Goal: Task Accomplishment & Management: Use online tool/utility

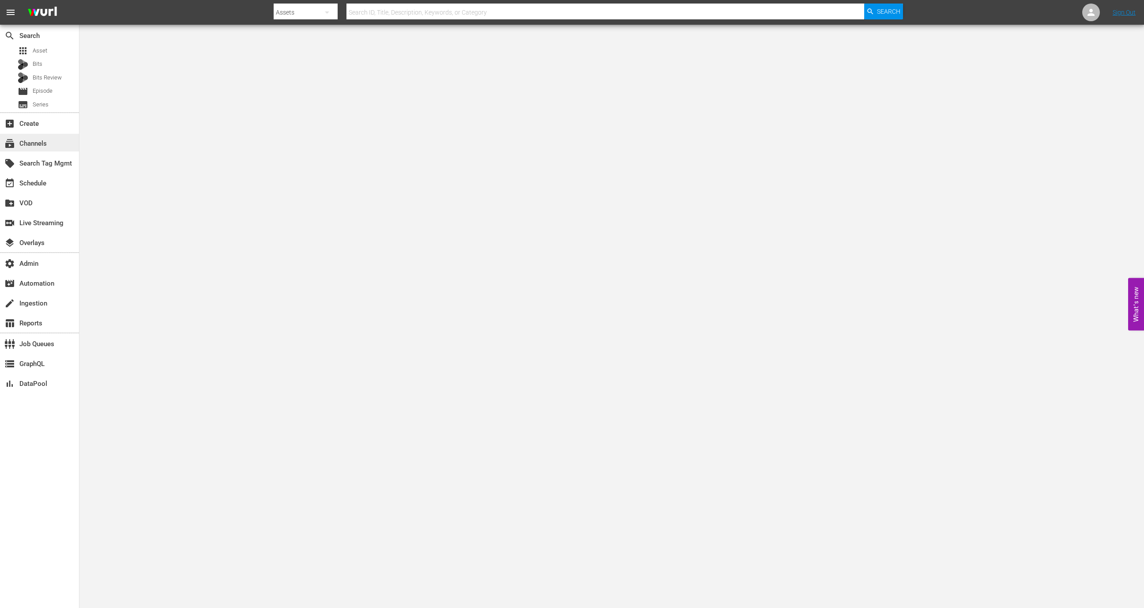
click at [24, 139] on div "subscriptions Channels" at bounding box center [24, 142] width 49 height 8
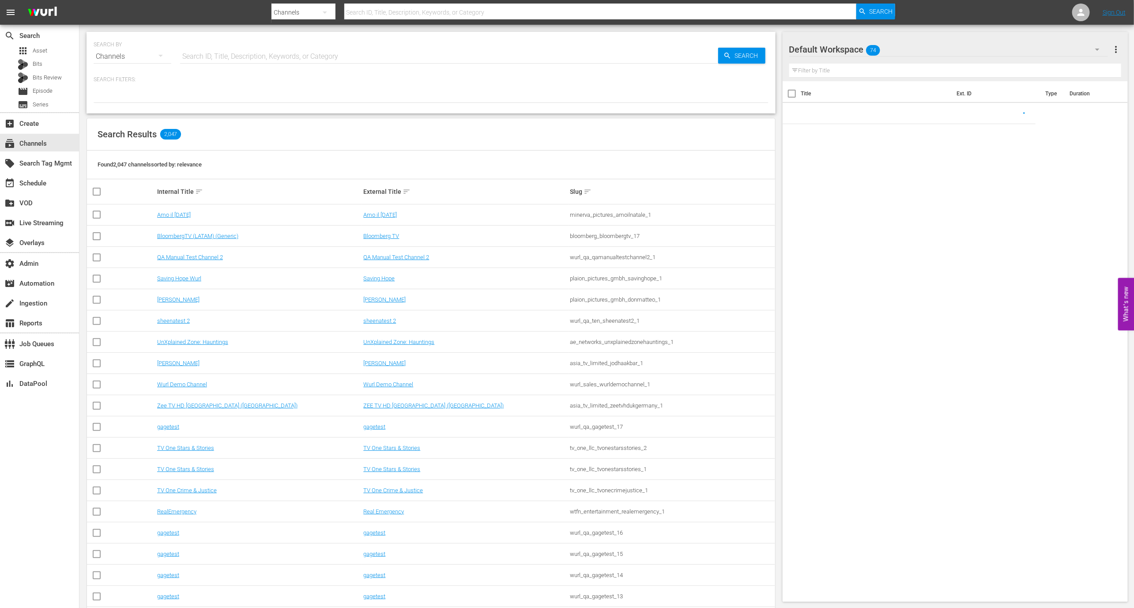
click at [224, 48] on input "text" at bounding box center [449, 56] width 538 height 21
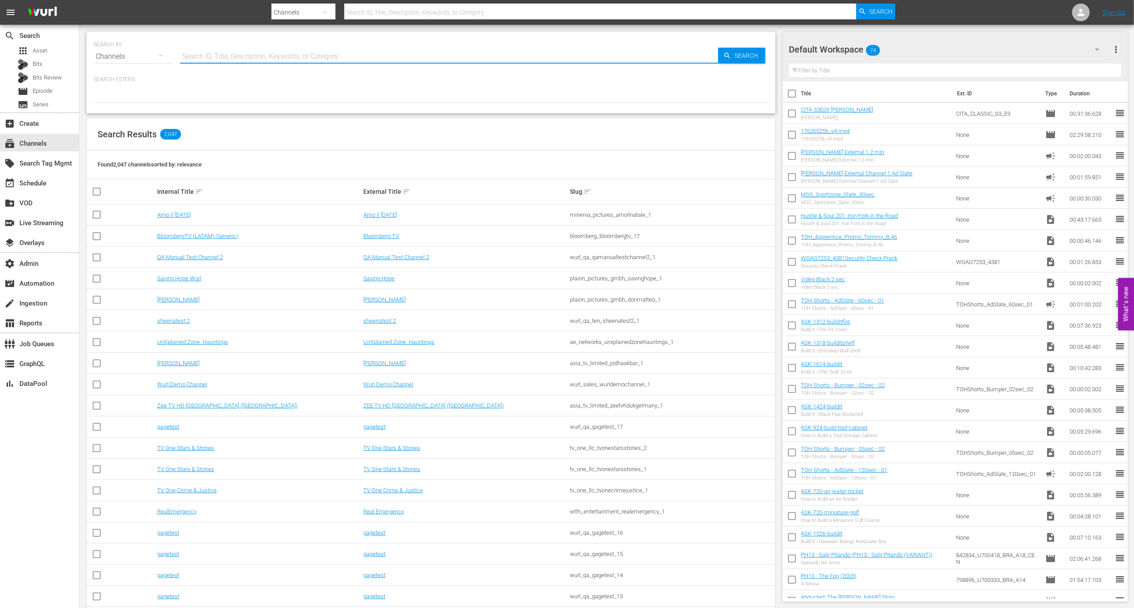
type input "q"
type input "[PERSON_NAME] - external"
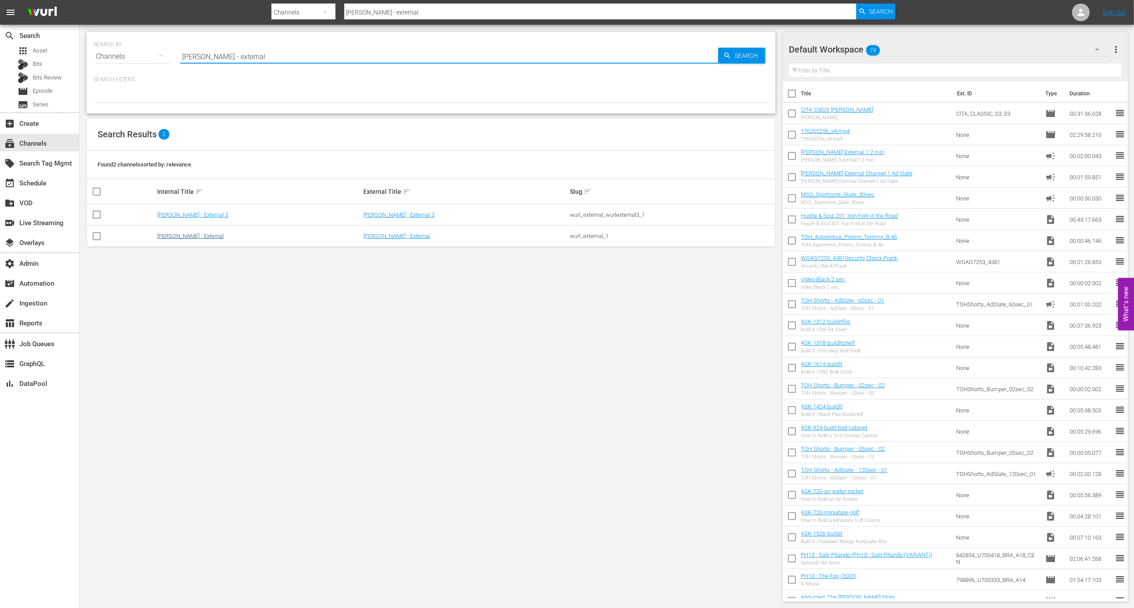
type input "[PERSON_NAME] - external"
click at [179, 233] on link "[PERSON_NAME] - External" at bounding box center [190, 236] width 67 height 7
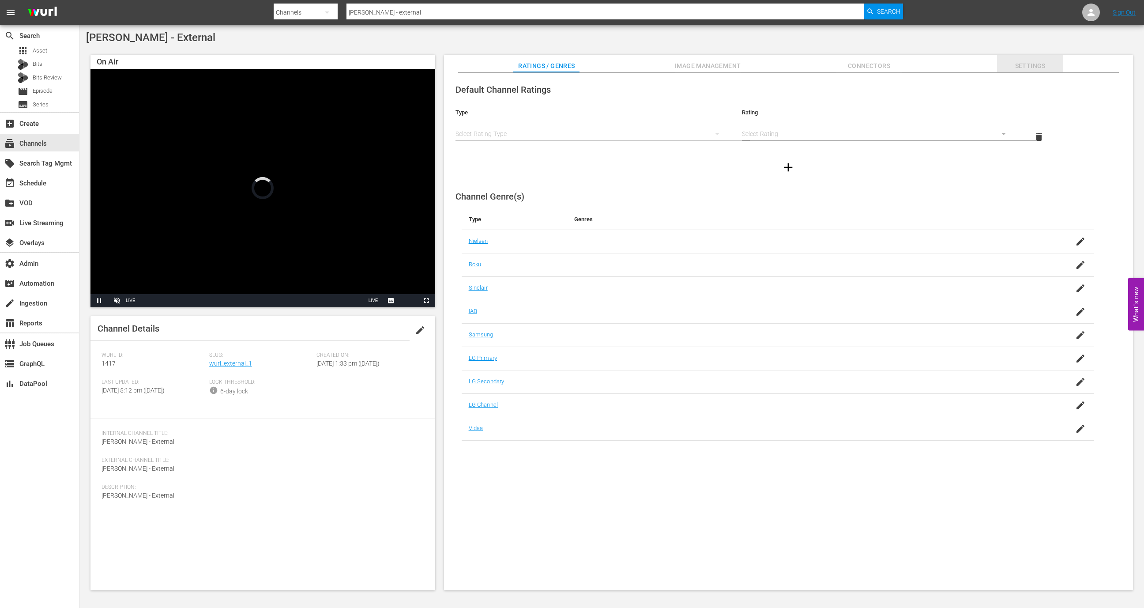
click at [762, 67] on span "Settings" at bounding box center [1030, 65] width 66 height 11
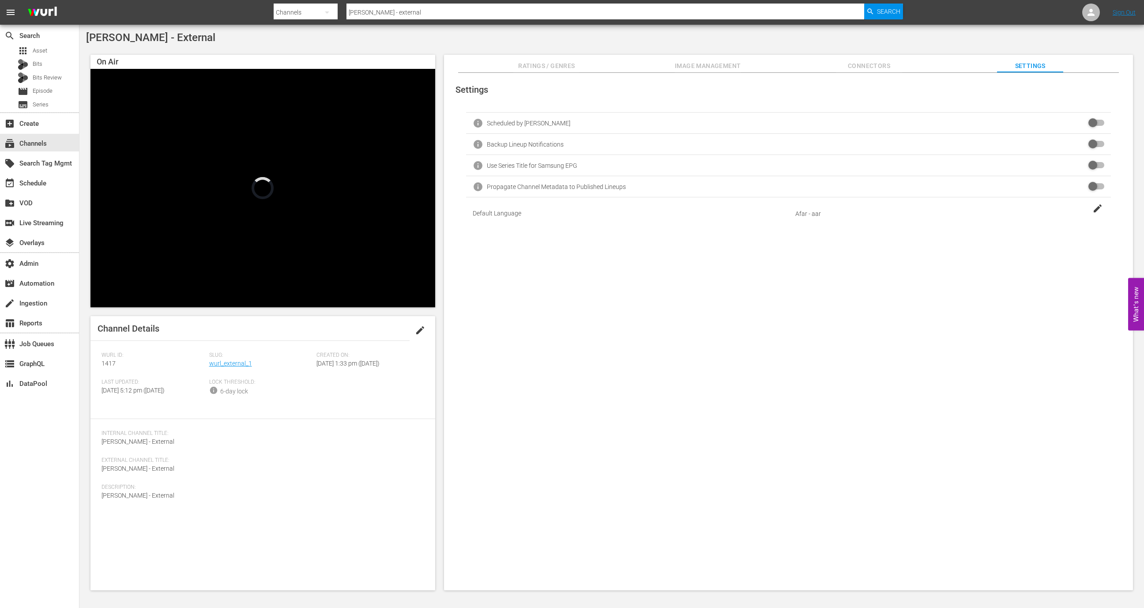
click at [695, 76] on div "Settings info Scheduled by [PERSON_NAME] info Backup Lineup Notifications info …" at bounding box center [788, 332] width 689 height 518
click at [560, 69] on span "Ratings / Genres" at bounding box center [546, 65] width 66 height 11
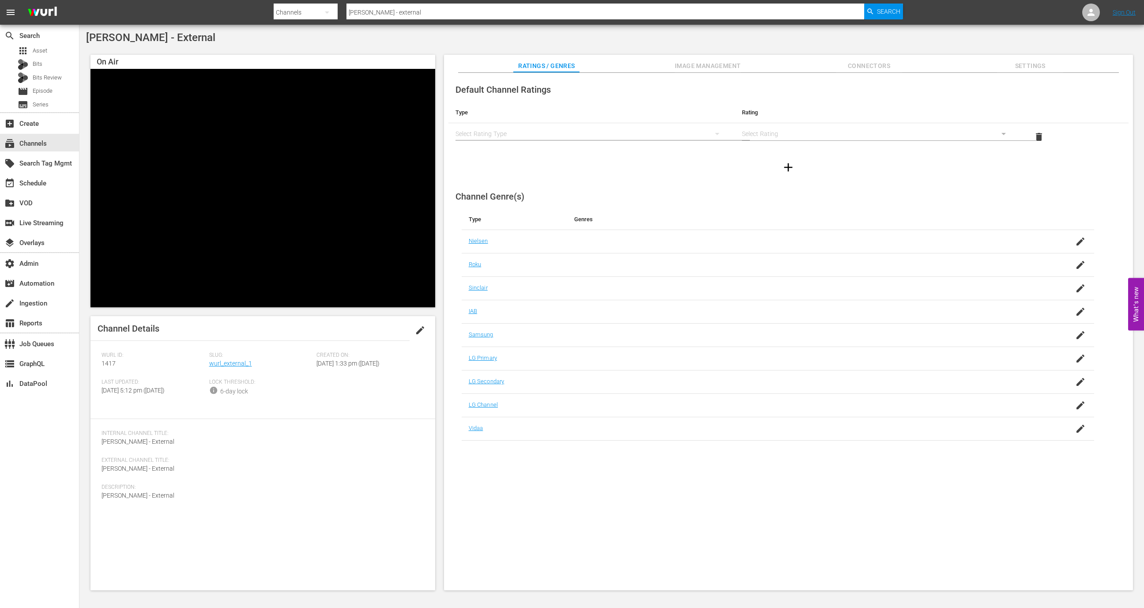
click at [762, 65] on span "Connectors" at bounding box center [869, 65] width 66 height 11
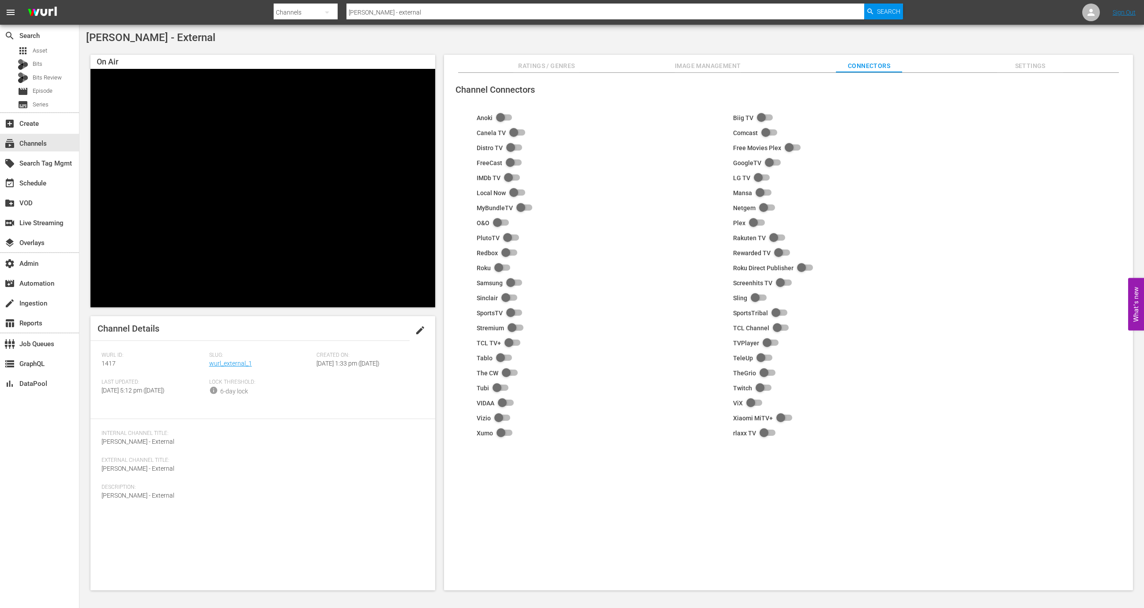
click at [703, 59] on button "Image Management" at bounding box center [708, 64] width 66 height 18
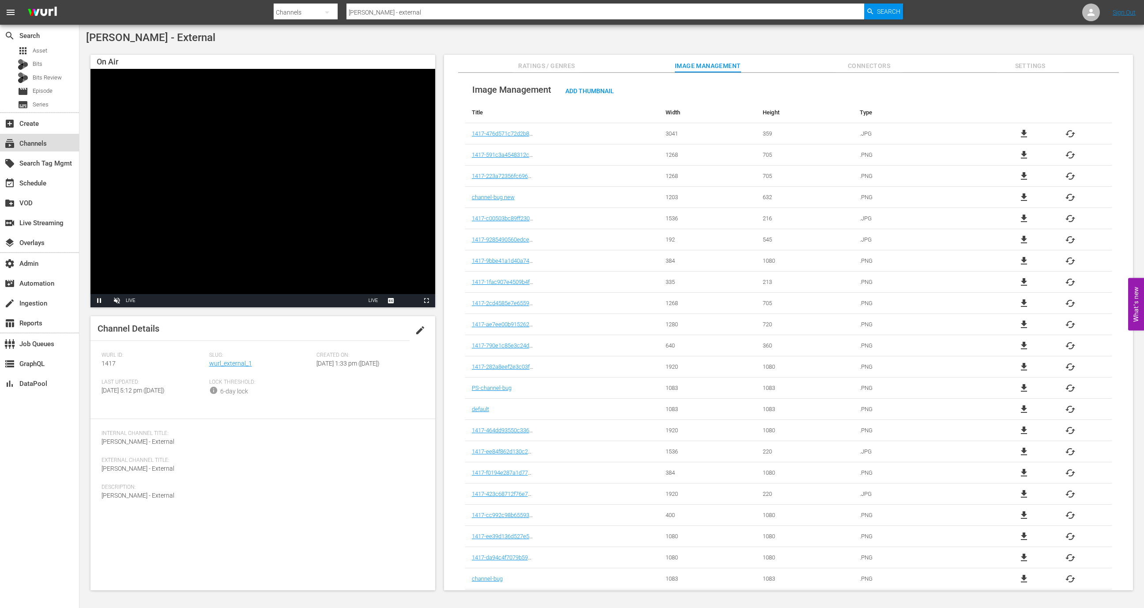
click at [65, 141] on div "subscriptions Channels" at bounding box center [39, 143] width 79 height 18
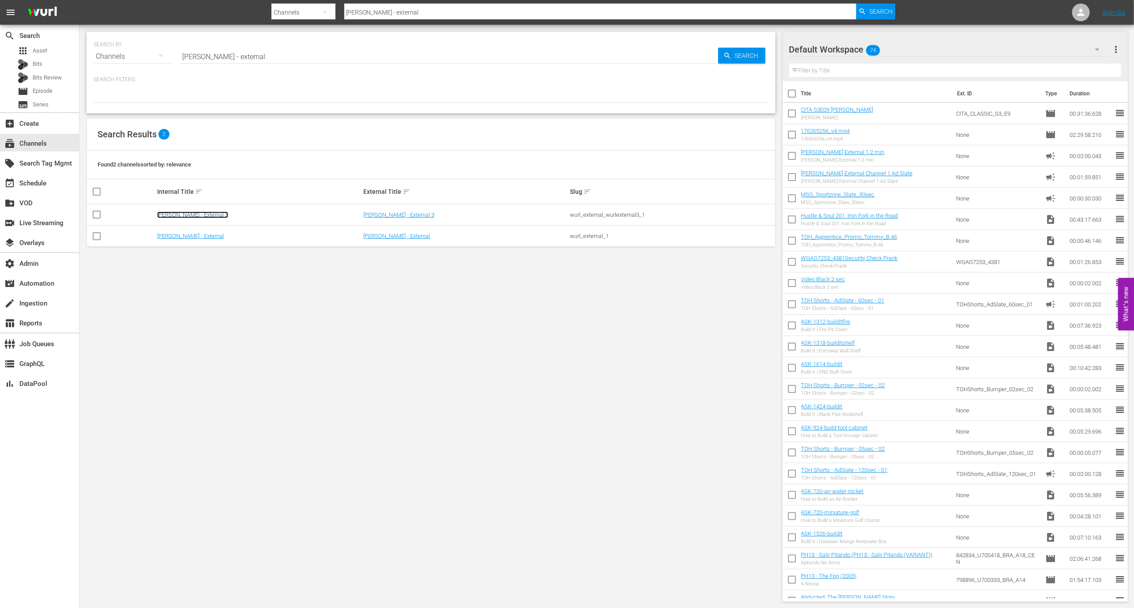
click at [176, 215] on link "[PERSON_NAME] - External 3" at bounding box center [192, 214] width 71 height 7
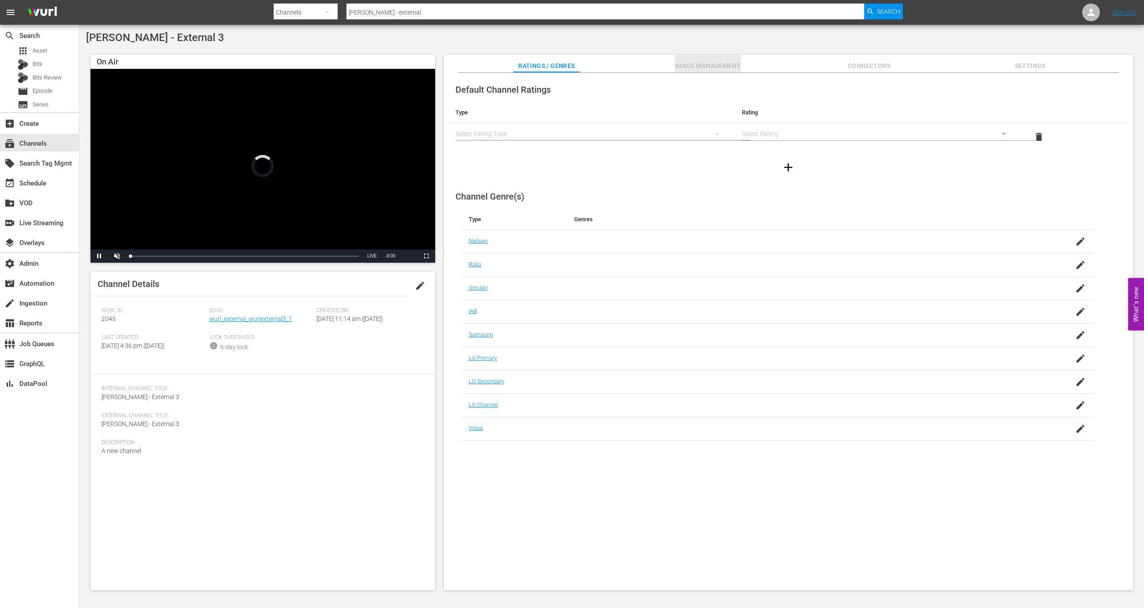
click at [685, 71] on span "Image Management" at bounding box center [708, 65] width 66 height 11
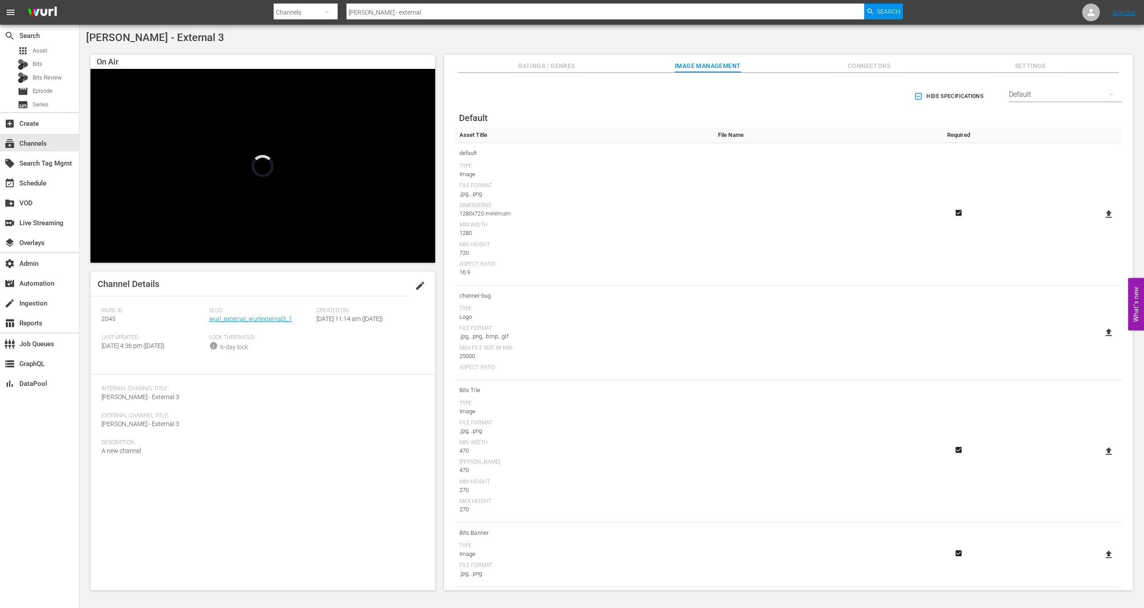
click at [762, 106] on div "Default" at bounding box center [1065, 94] width 113 height 25
click at [762, 228] on div "LG" at bounding box center [1063, 235] width 92 height 14
click at [762, 275] on icon at bounding box center [1108, 272] width 11 height 11
click at [762, 280] on input "file" at bounding box center [1100, 280] width 0 height 0
type input "C:\fakepath\AST - LG-Thumbnail3.png"
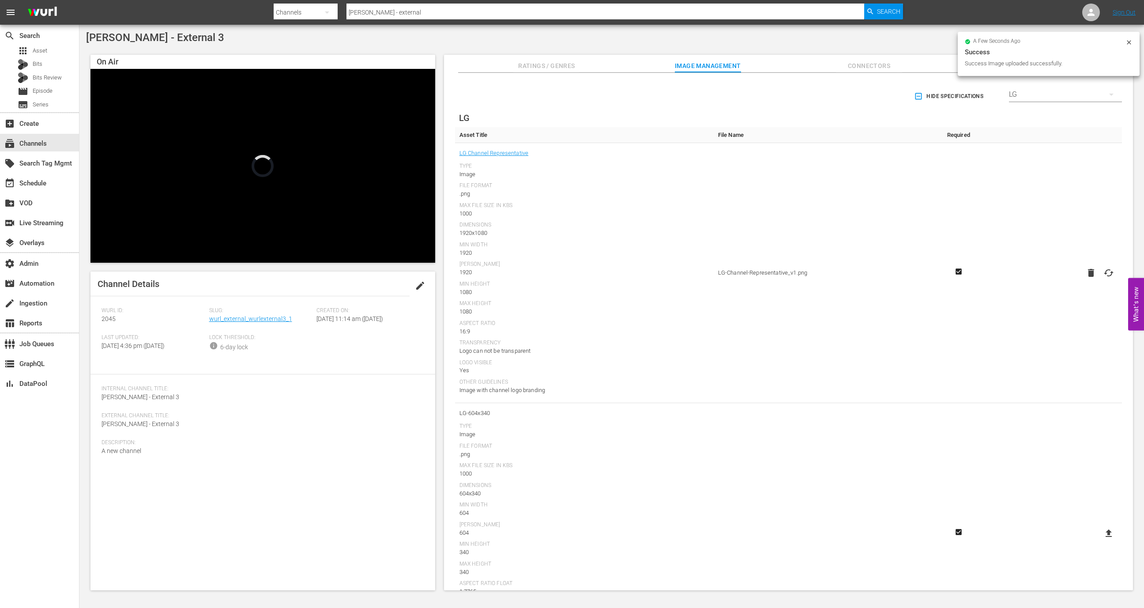
click at [762, 273] on icon "button" at bounding box center [1091, 273] width 6 height 8
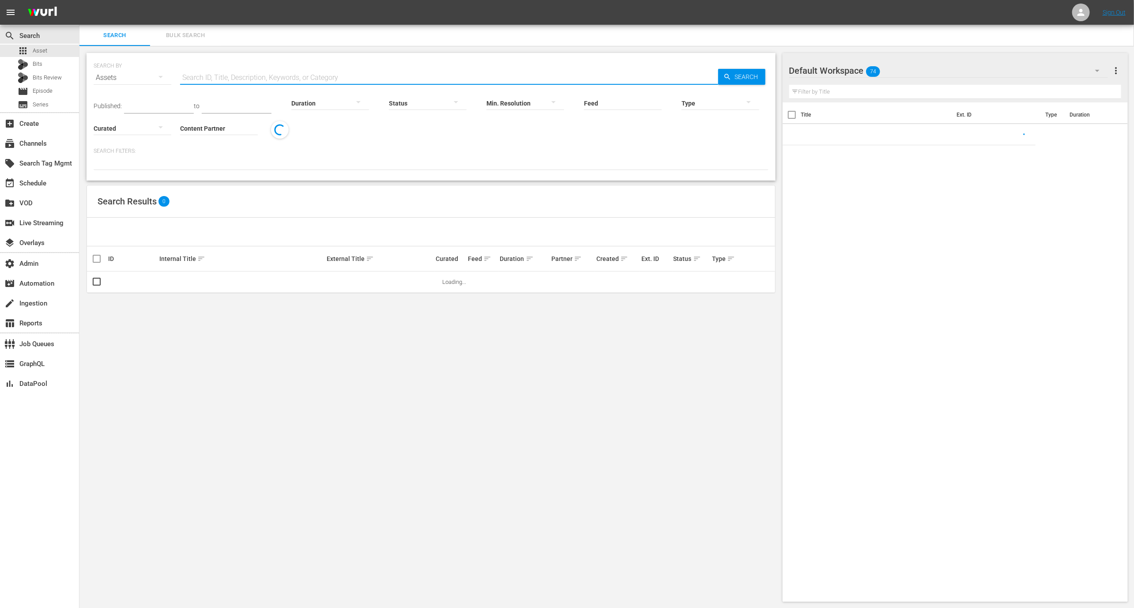
click at [235, 80] on input "text" at bounding box center [449, 77] width 538 height 21
paste input "Air Force grants military funeral honors for [PERSON_NAME] after family’s reque…"
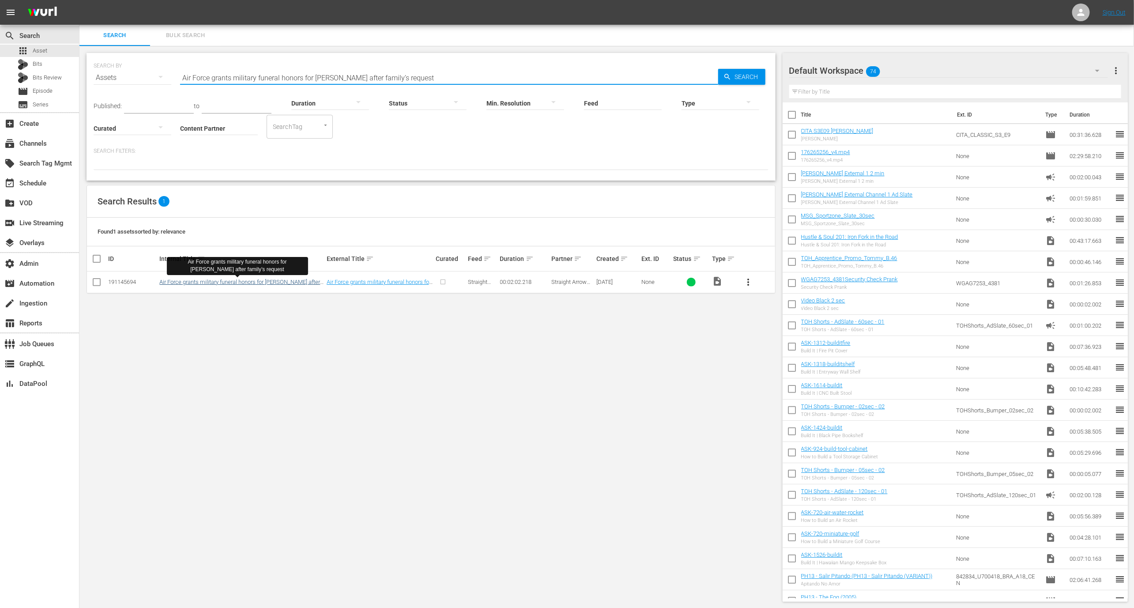
type input "Air Force grants military funeral honors for [PERSON_NAME] after family’s reque…"
click at [229, 282] on link "Air Force grants military funeral honors for Ashli Babbitt after family’s reque…" at bounding box center [239, 284] width 161 height 13
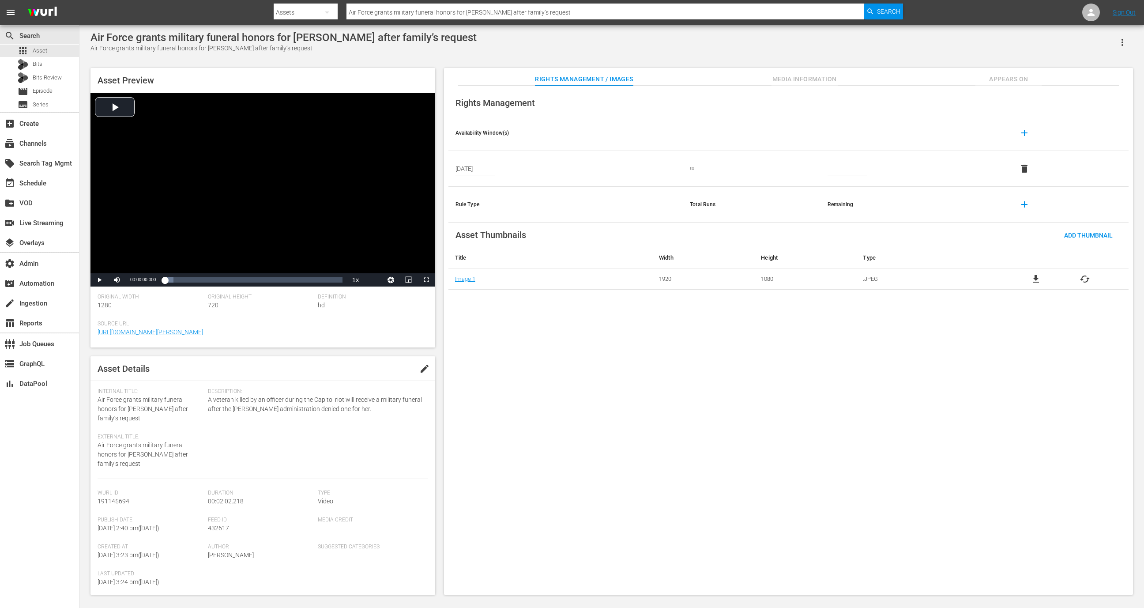
click at [1003, 80] on span "Appears On" at bounding box center [1008, 79] width 66 height 11
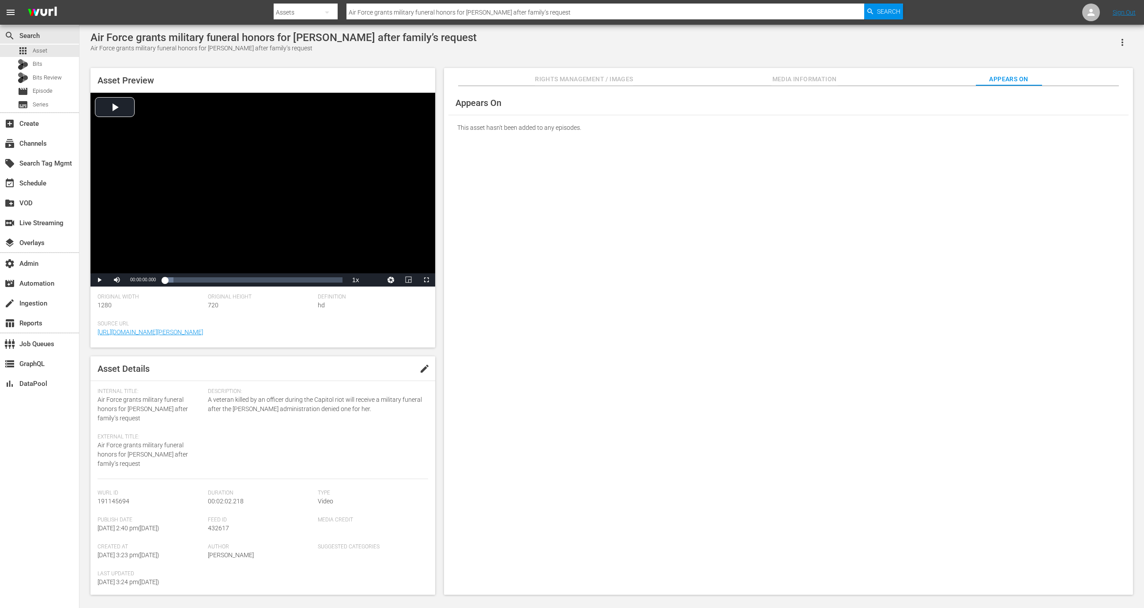
click at [1120, 41] on icon "button" at bounding box center [1122, 42] width 11 height 11
click at [1069, 96] on div "Prohibit Bits" at bounding box center [1083, 95] width 85 height 21
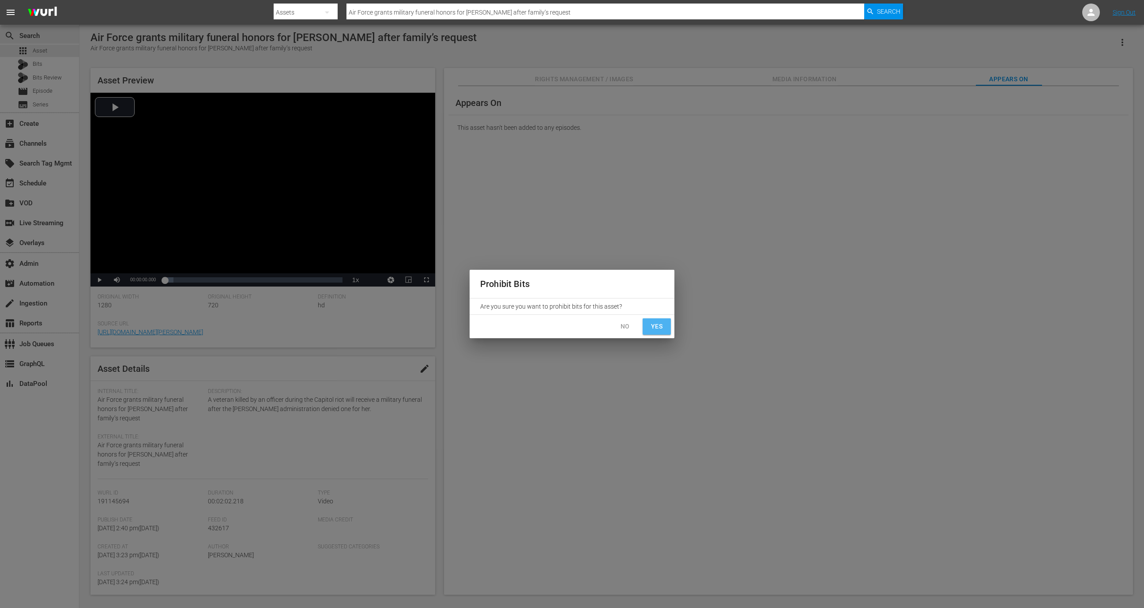
click at [658, 324] on span "Yes" at bounding box center [657, 326] width 14 height 11
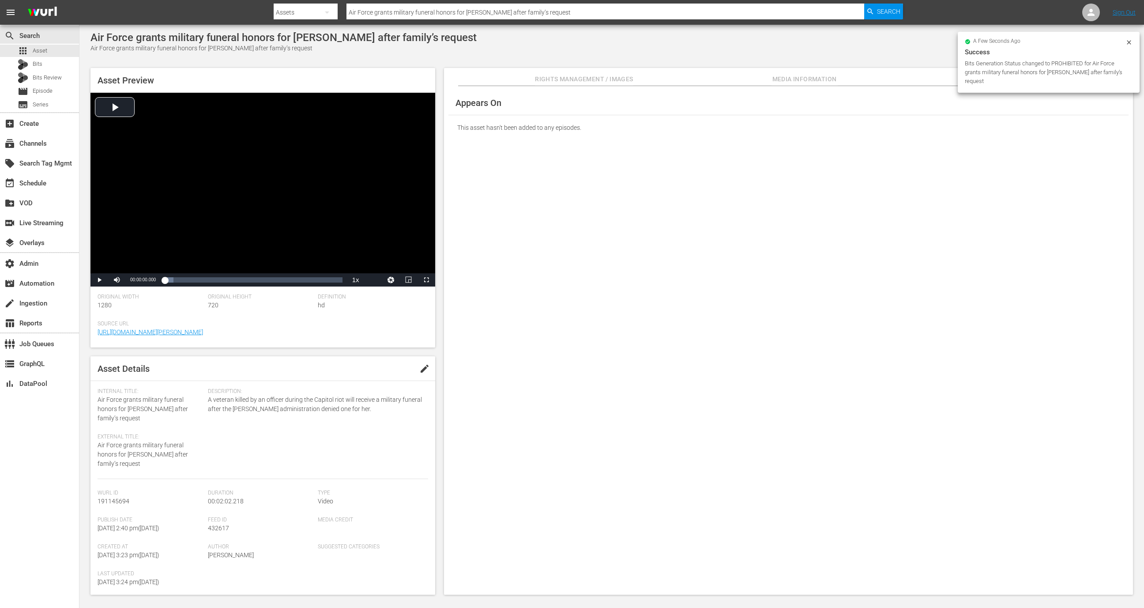
click at [1131, 39] on icon at bounding box center [1128, 42] width 7 height 7
click at [1124, 44] on icon "button" at bounding box center [1122, 42] width 11 height 11
click at [1062, 125] on div "DELETE" at bounding box center [1083, 123] width 85 height 21
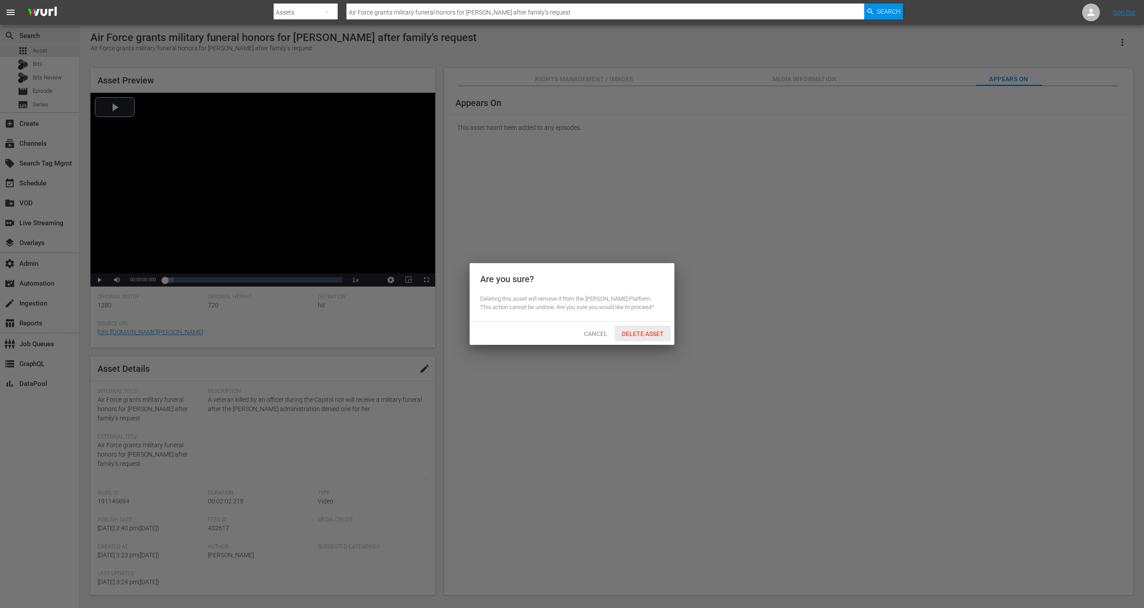
click at [648, 334] on span "Delete Asset" at bounding box center [643, 333] width 56 height 7
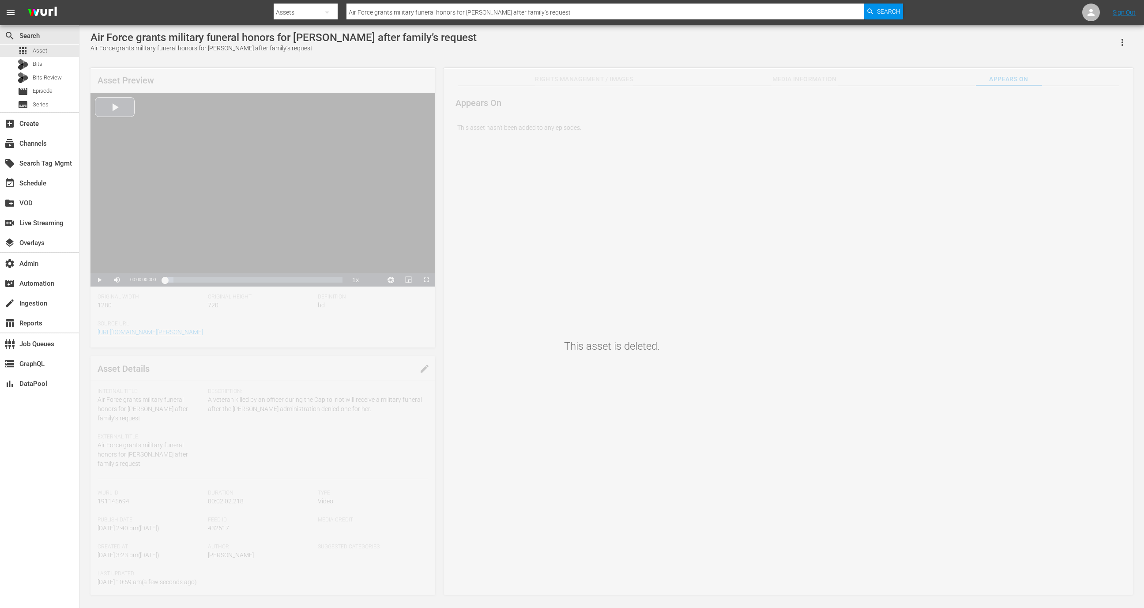
click at [287, 42] on div "Air Force grants military funeral honors for Ashli Babbitt after family’s reque…" at bounding box center [283, 37] width 386 height 12
copy div "Air Force grants military funeral honors for Ashli Babbitt after family’s reque…"
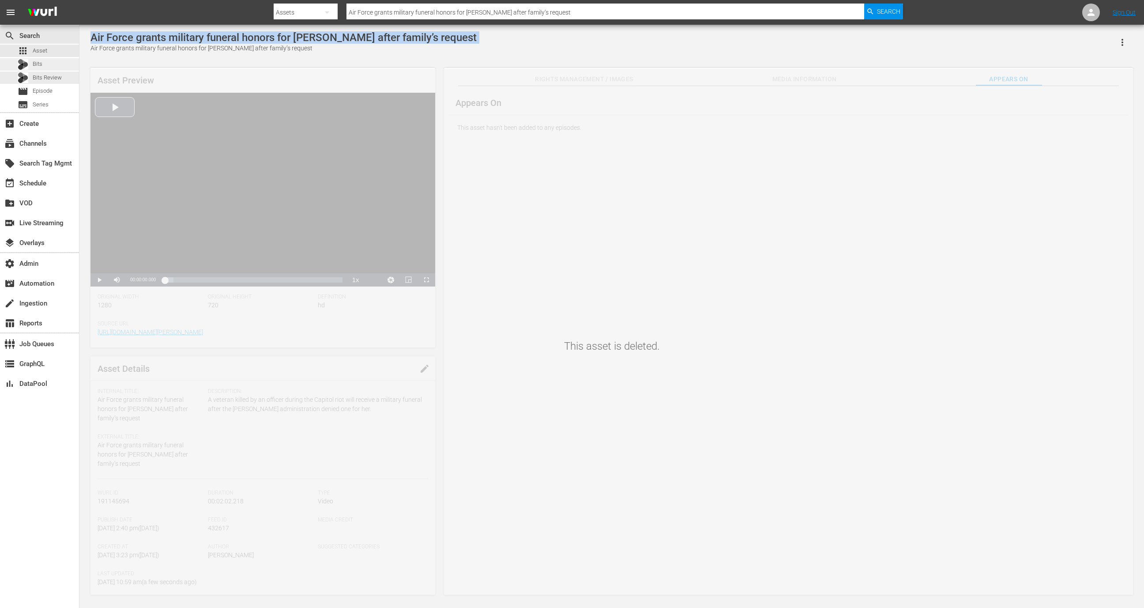
click at [59, 70] on div "Bits" at bounding box center [39, 64] width 79 height 12
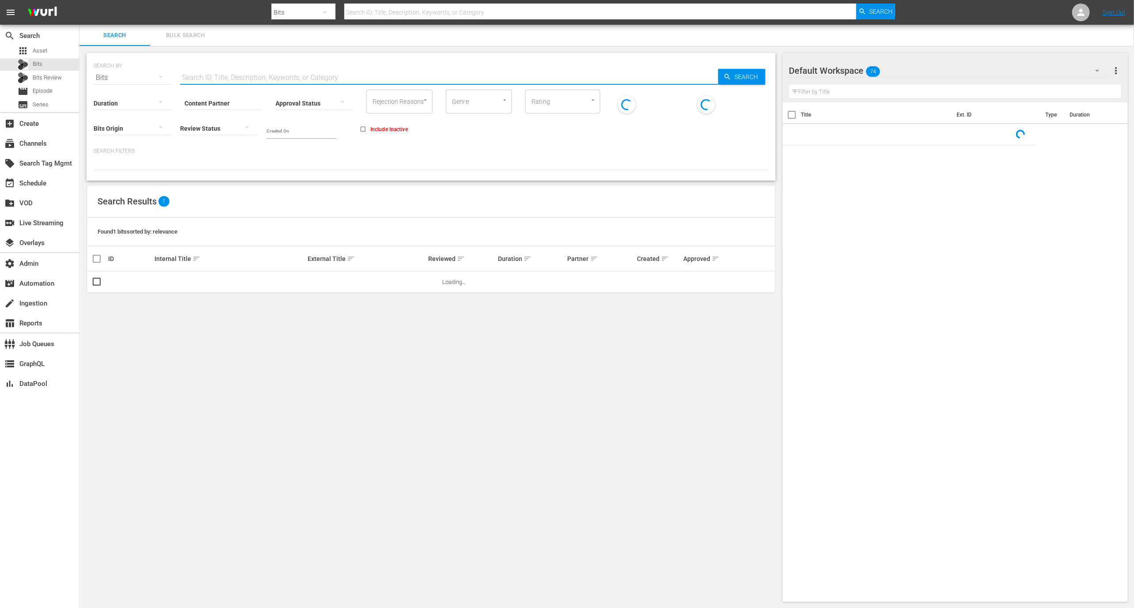
click at [297, 78] on input "text" at bounding box center [449, 77] width 538 height 21
paste input "Air Force grants military funeral honors for Ashli Babbitt after family’s reque…"
type input "Air Force grants military funeral honors for Ashli Babbitt after family’s reque…"
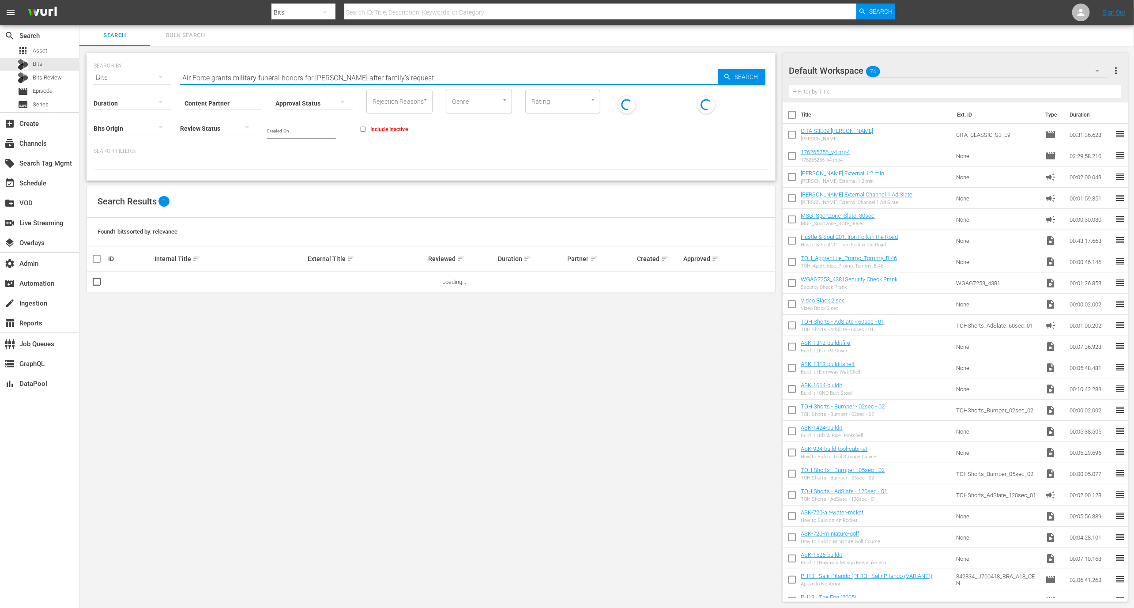
type input "Air Force grants military funeral honors for Ashli Babbitt after family’s reque…"
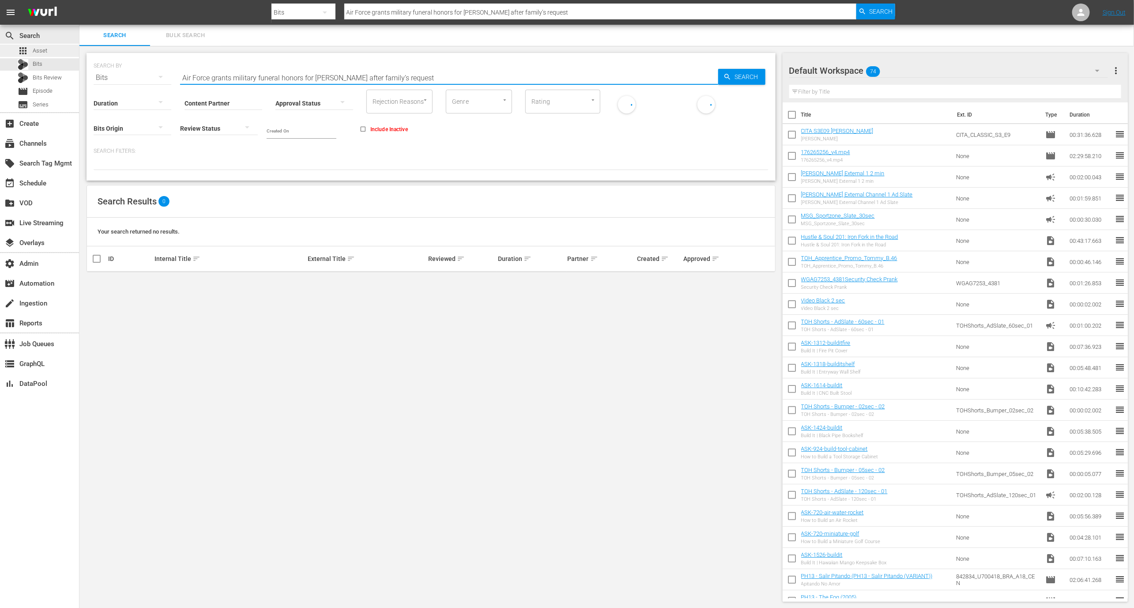
type input "Air Force grants military funeral honors for Ashli Babbitt after family’s reque…"
click at [40, 47] on span "Asset" at bounding box center [40, 50] width 15 height 9
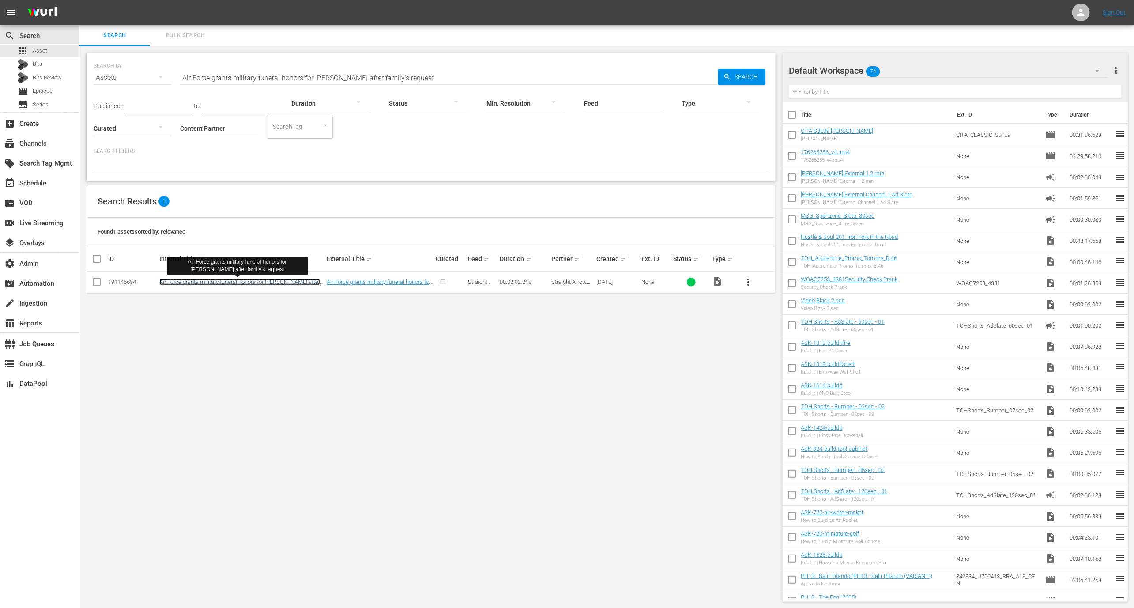
click at [210, 284] on link "Air Force grants military funeral honors for Ashli Babbitt after family’s reque…" at bounding box center [239, 284] width 161 height 13
click at [39, 220] on div "switch_video Live Streaming" at bounding box center [24, 222] width 49 height 8
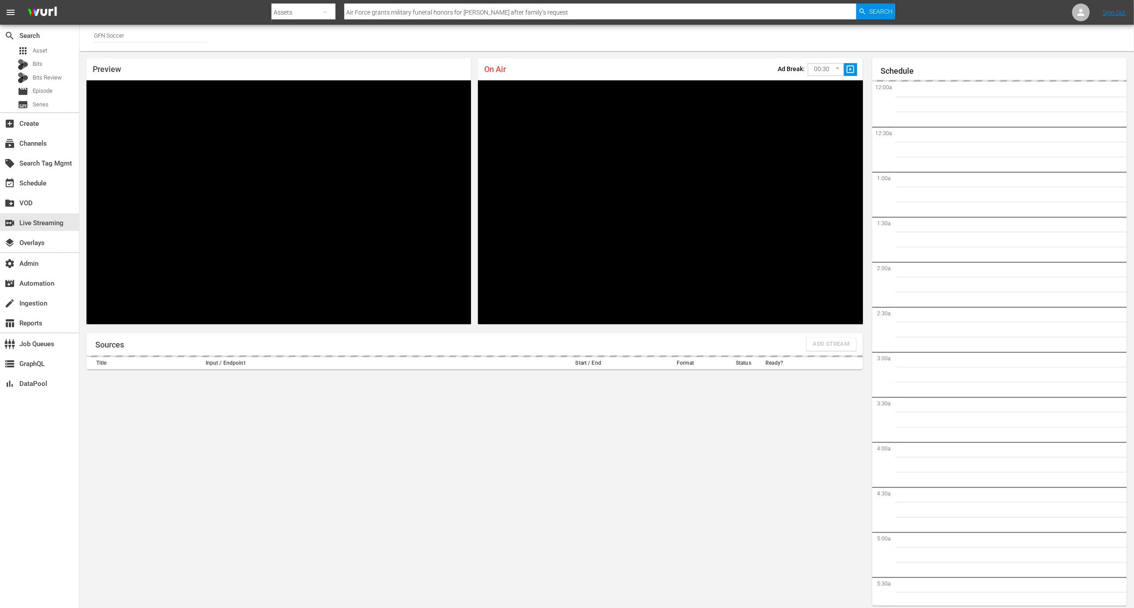
click at [149, 31] on input "GFN Soccer" at bounding box center [150, 35] width 113 height 21
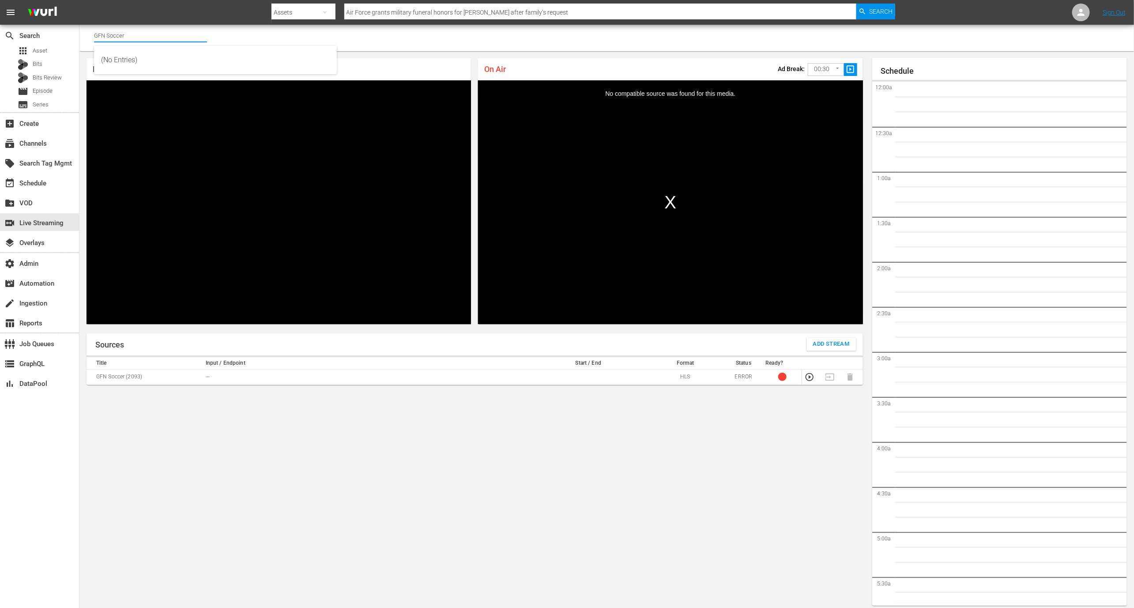
click at [149, 31] on input "GFN Soccer" at bounding box center [150, 35] width 113 height 21
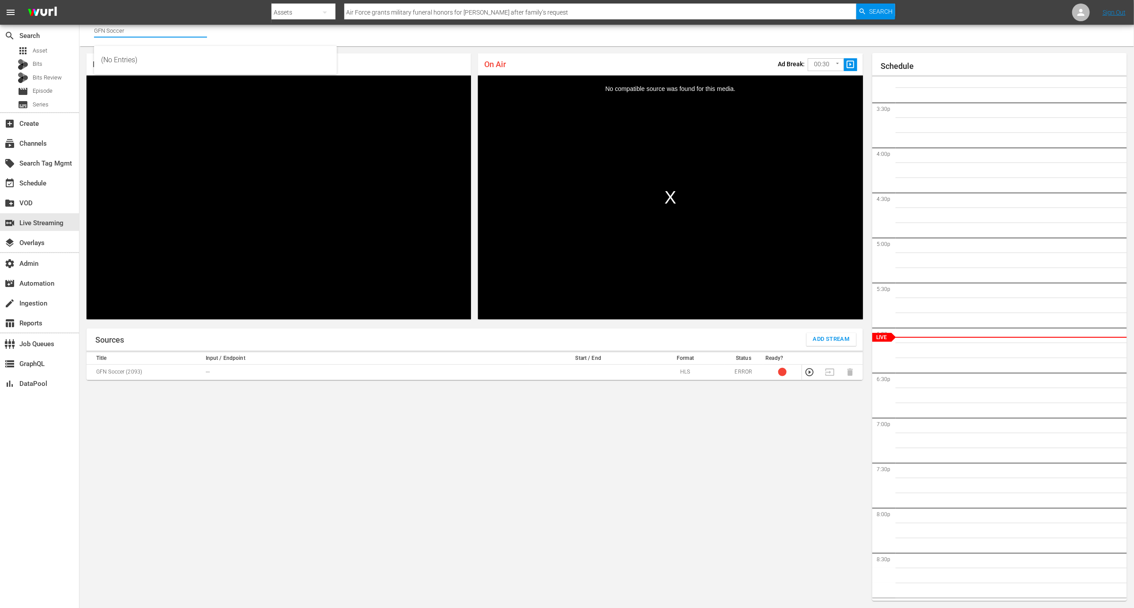
click at [149, 31] on input "GFN Soccer" at bounding box center [150, 30] width 113 height 21
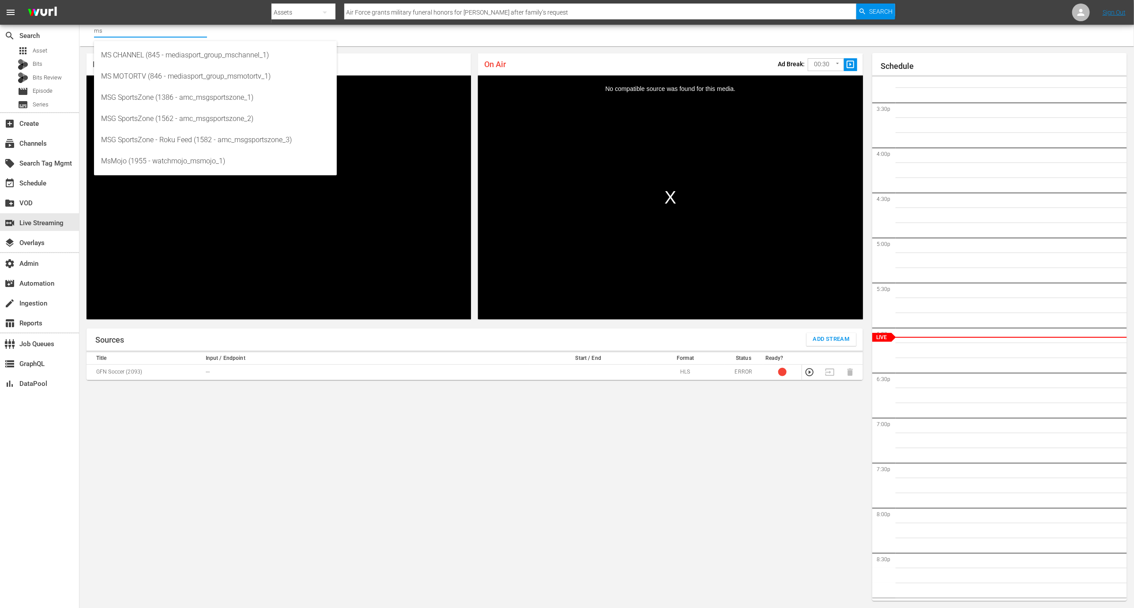
type input "m"
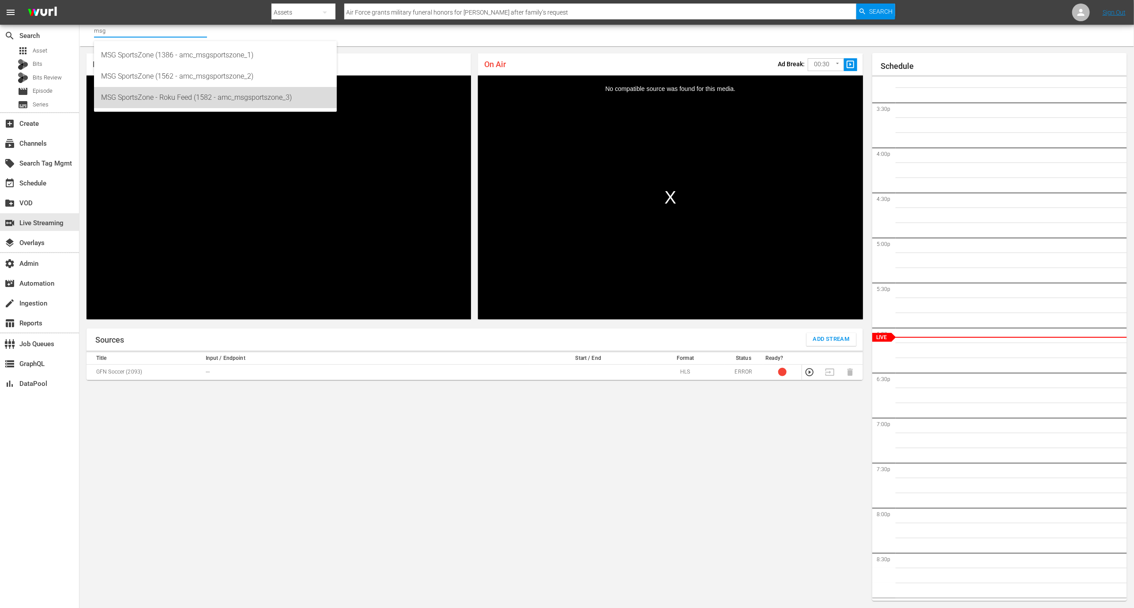
click at [155, 94] on div "MSG SportsZone - Roku Feed (1582 - amc_msgsportszone_3)" at bounding box center [215, 97] width 229 height 21
type input "MSG SportsZone - Roku Feed (1582 - amc_msgsportszone_3)"
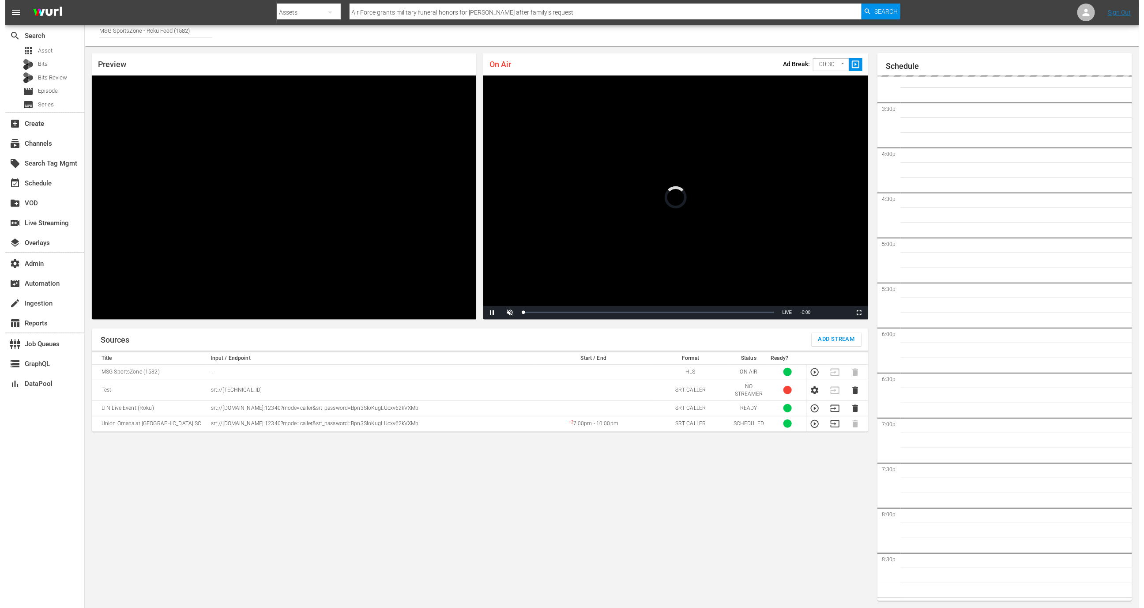
scroll to position [1010, 0]
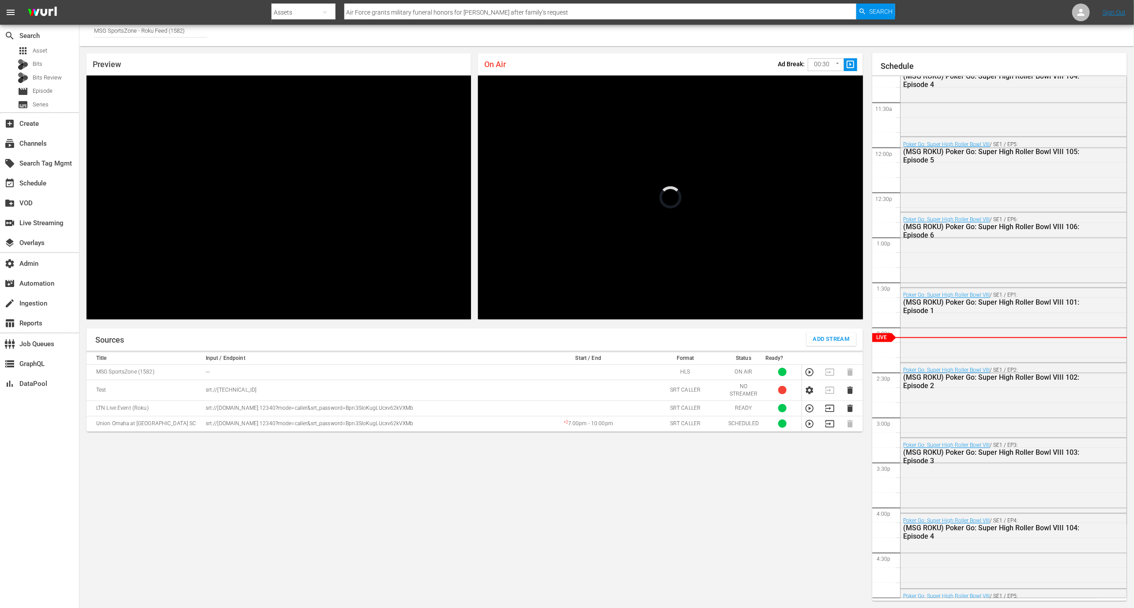
click at [836, 337] on span "Add Stream" at bounding box center [831, 339] width 37 height 10
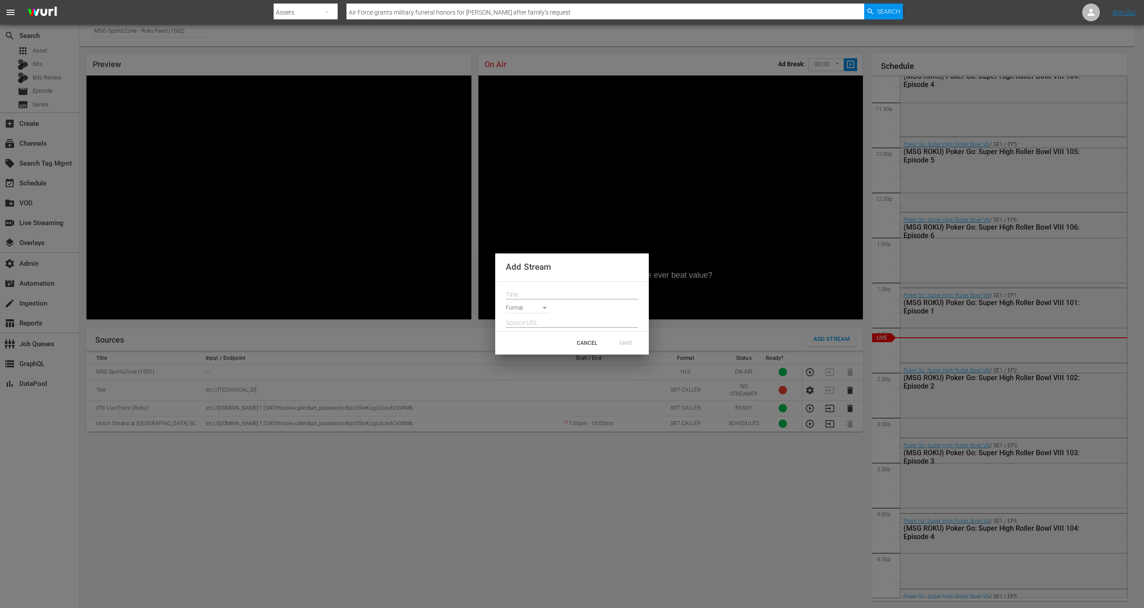
click at [571, 290] on input "text" at bounding box center [572, 294] width 132 height 13
type input "L"
type input "BACKUP - LTN Live Event (Roku)"
click at [525, 307] on body "menu Search By Assets Search ID, Title, Description, Keywords, or Category Air …" at bounding box center [572, 299] width 1144 height 608
click at [527, 365] on li "SRT Caller" at bounding box center [532, 367] width 52 height 15
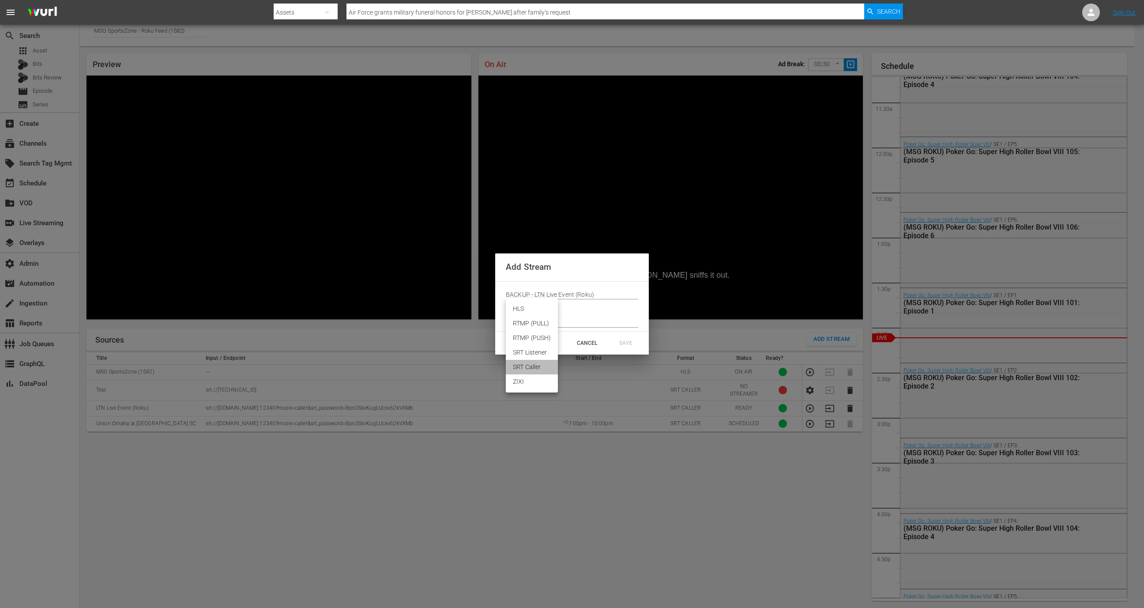
type input "SRT_CALLER"
click at [531, 318] on input "text" at bounding box center [572, 322] width 132 height 13
paste input "srt://ltnp-sjc-a-server2-nt.ltnglobal.com:12290"
paste input "kcgHqUO90l4ezvh92RPpAi"
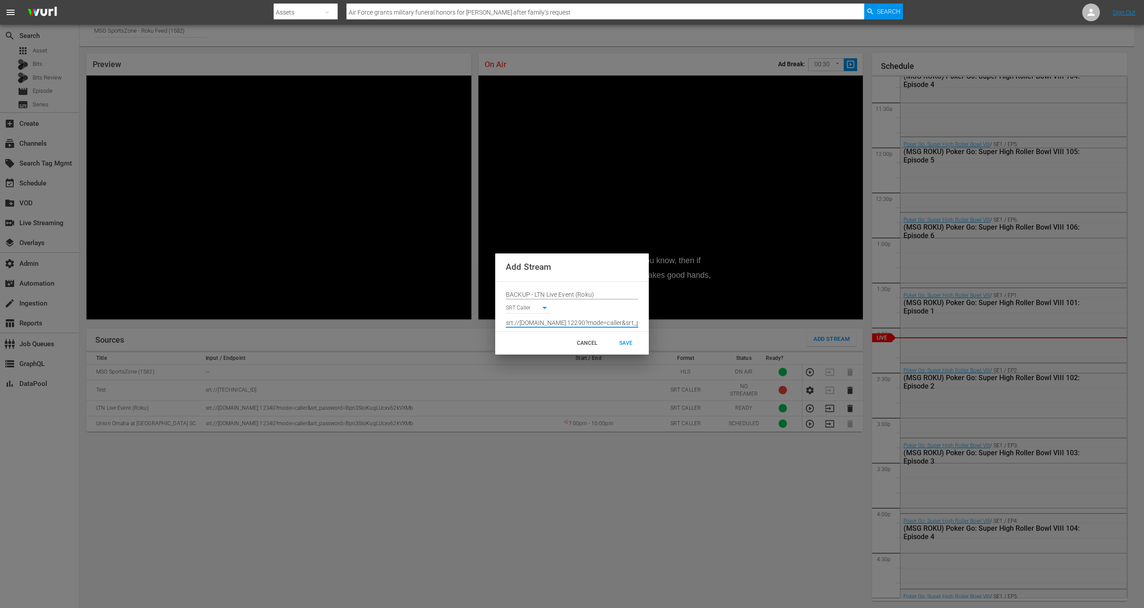
scroll to position [0, 148]
type input "srt://ltnp-sjc-a-server2-nt.ltnglobal.com:12290?mode=caller&srt_password=kcgHqU…"
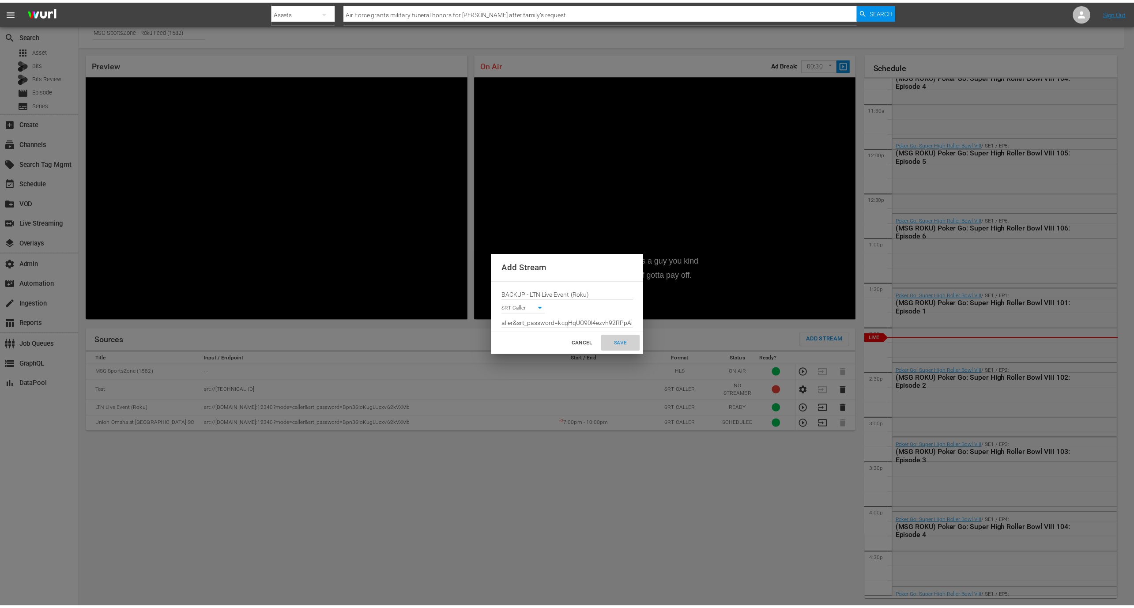
scroll to position [0, 0]
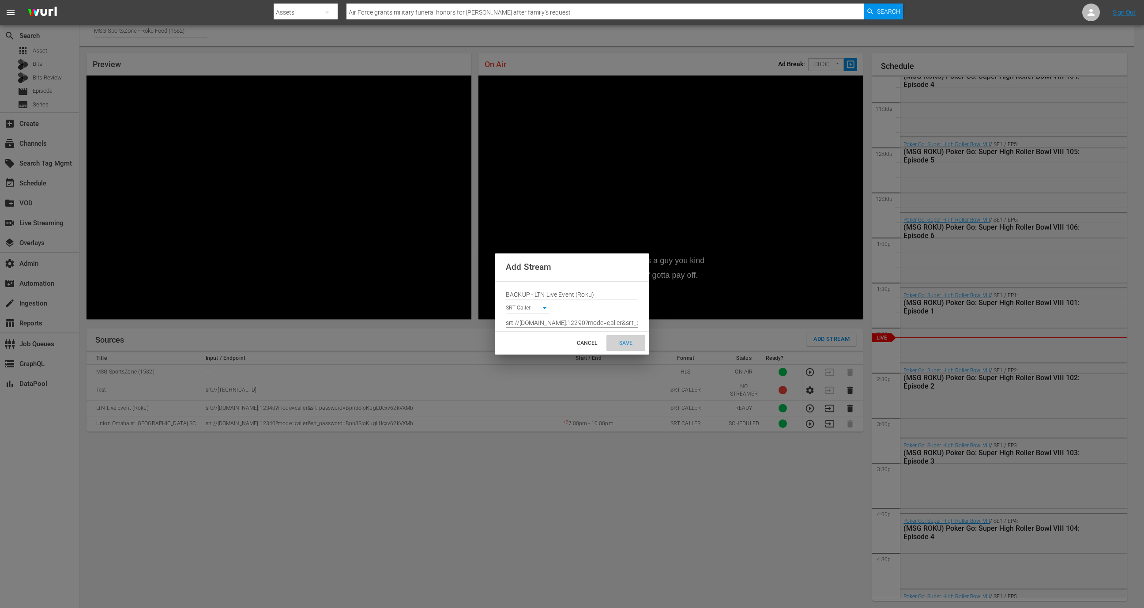
click at [629, 341] on div "SAVE" at bounding box center [625, 343] width 39 height 16
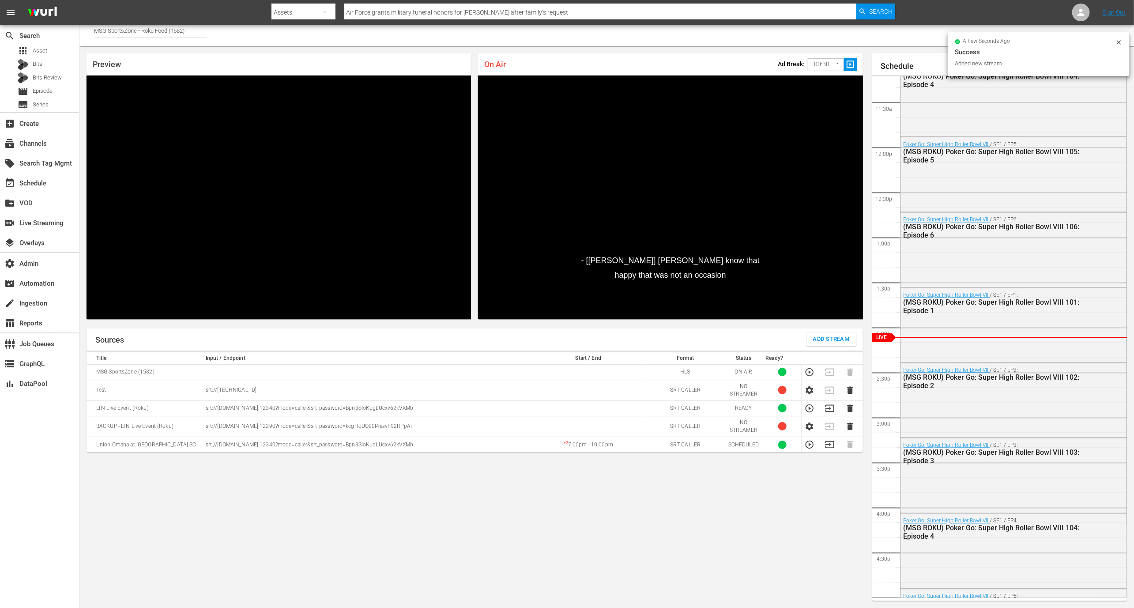
click at [809, 425] on icon "button" at bounding box center [810, 426] width 10 height 10
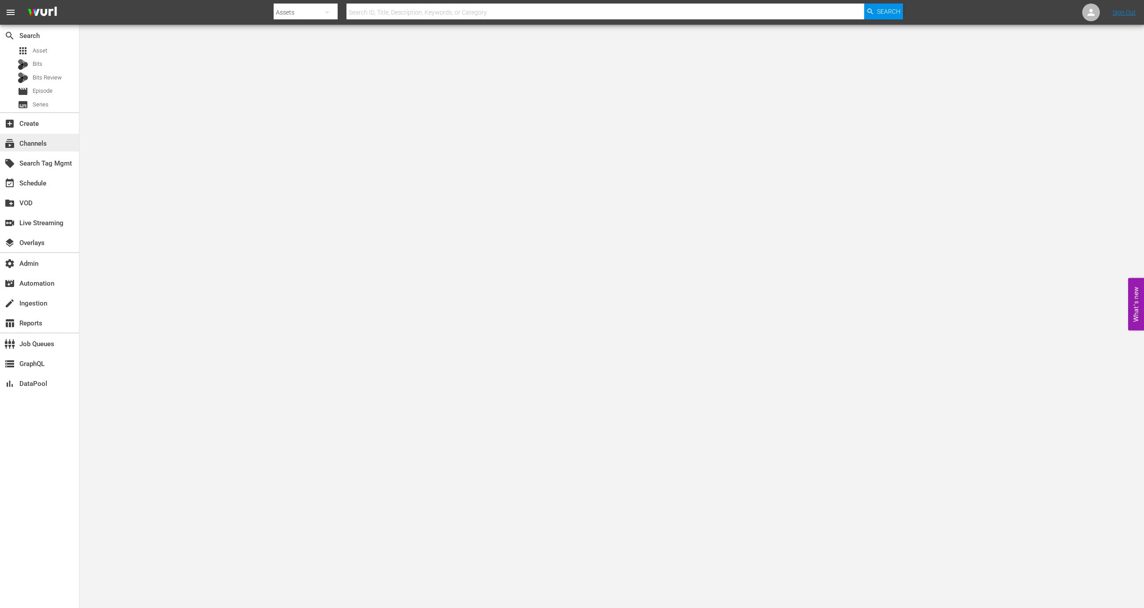
click at [61, 136] on div "subscriptions Channels" at bounding box center [39, 143] width 79 height 18
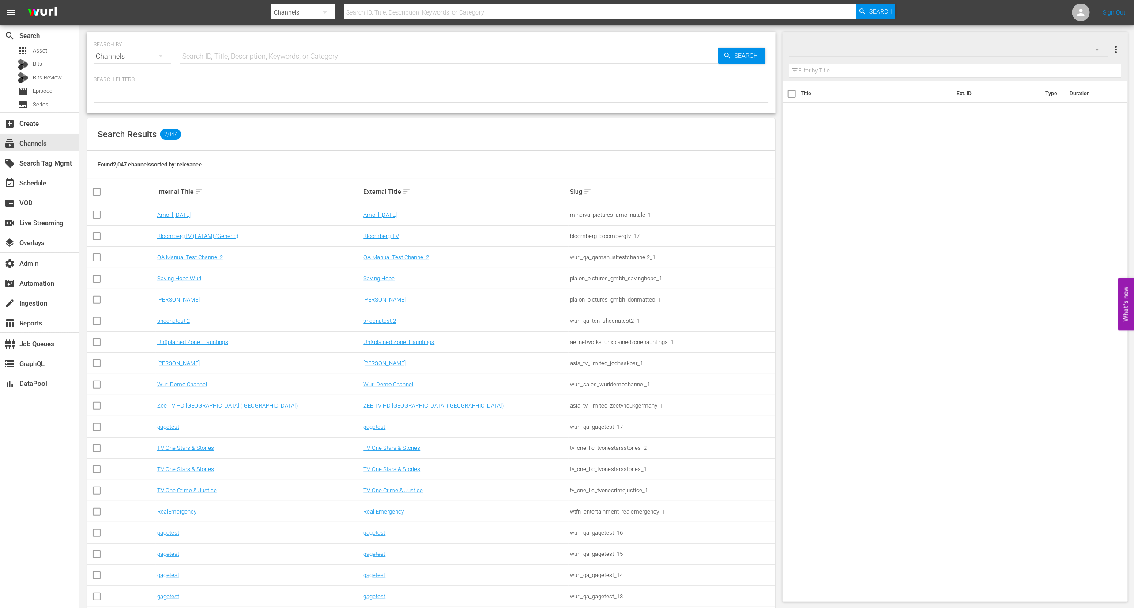
click at [260, 62] on input "text" at bounding box center [449, 56] width 538 height 21
paste input "Air Force grants military funeral honors for [PERSON_NAME] after family’s reque…"
type input "Air Force grants military funeral honors for [PERSON_NAME] after family’s reque…"
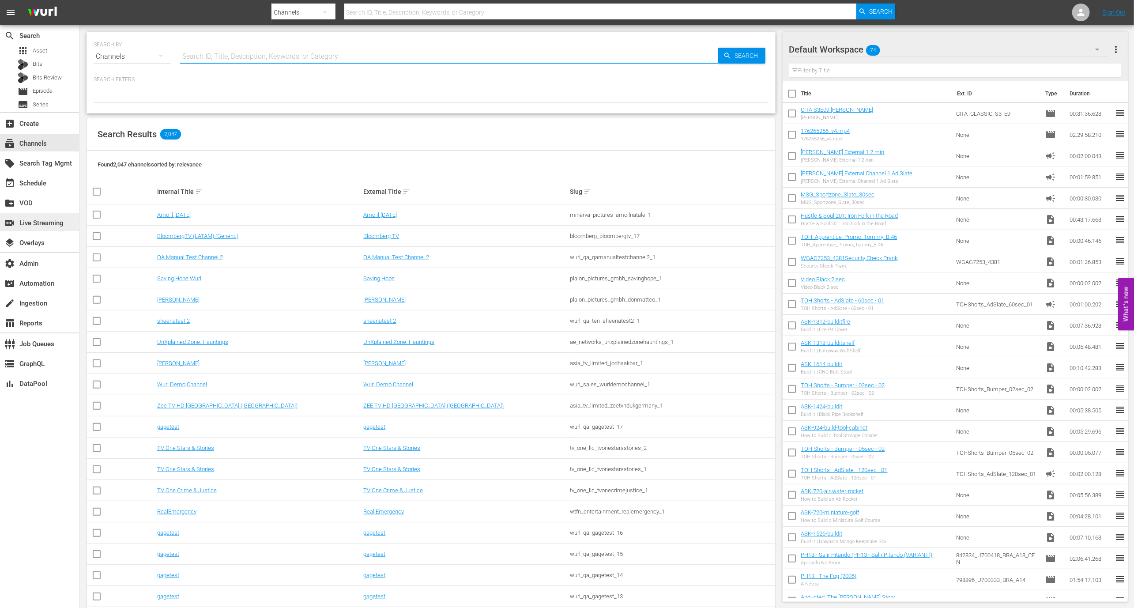
click at [38, 218] on div "switch_video Live Streaming" at bounding box center [24, 222] width 49 height 8
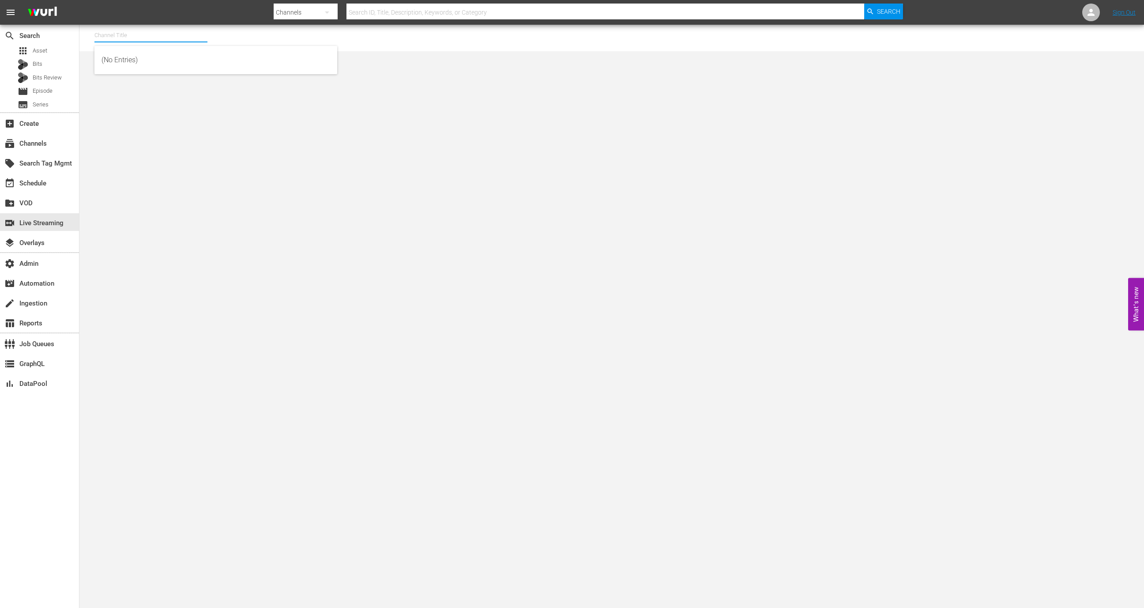
click at [143, 39] on input "text" at bounding box center [150, 35] width 113 height 21
click at [178, 58] on div "MSG SportsZone (1386 - amc_msgsportszone_1)" at bounding box center [216, 59] width 229 height 21
type input "MSG SportsZone (1386 - amc_msgsportszone_1)"
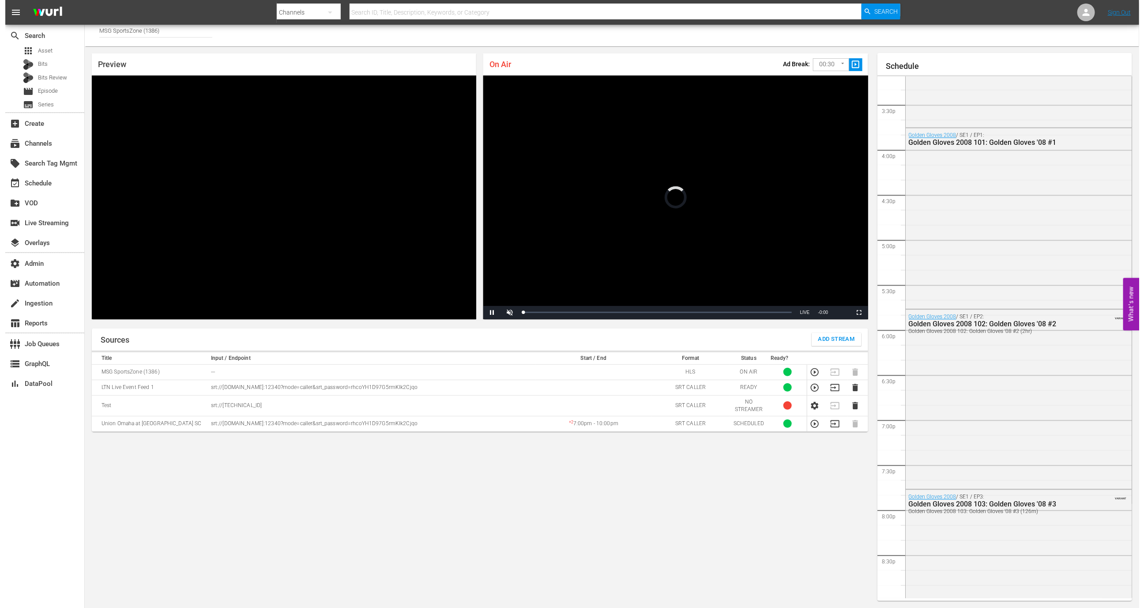
scroll to position [1008, 0]
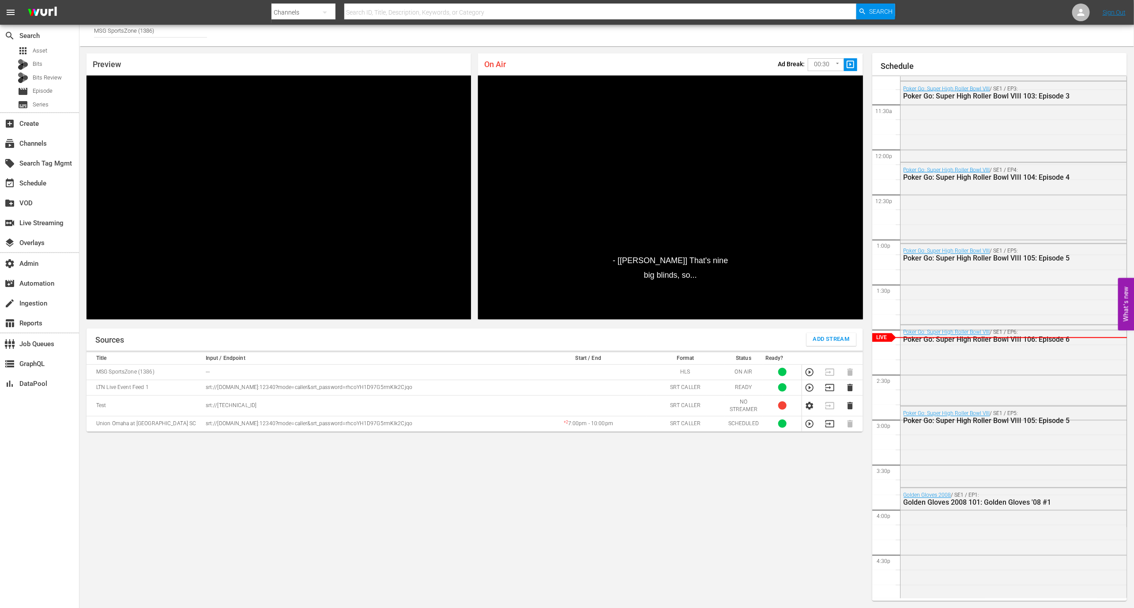
click at [839, 337] on span "Add Stream" at bounding box center [831, 339] width 37 height 10
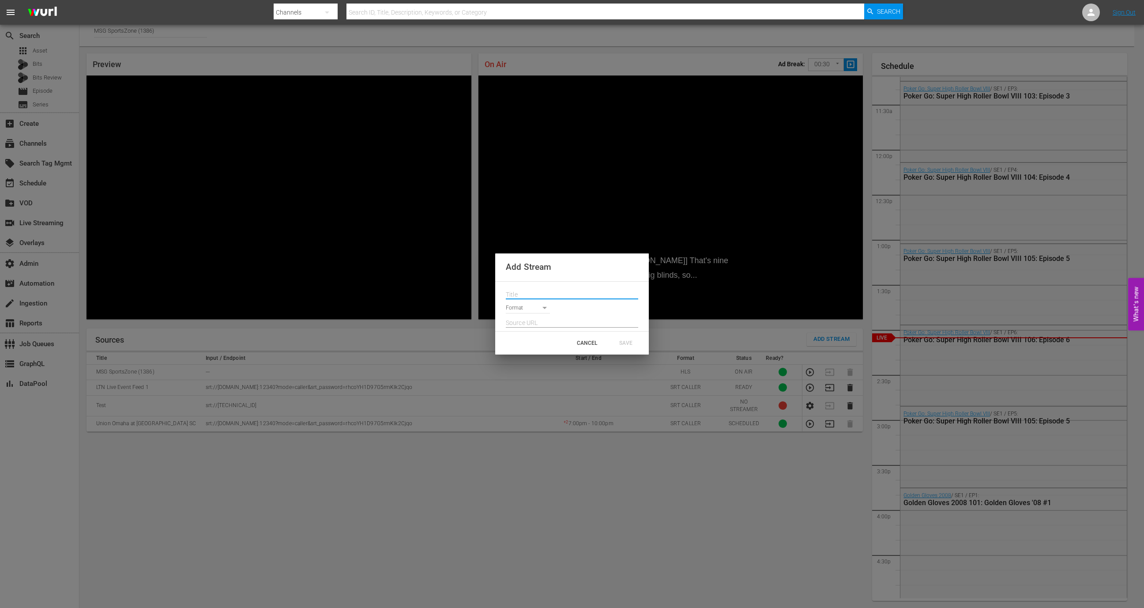
click at [583, 298] on input "text" at bounding box center [572, 294] width 132 height 13
type input "BACKUP - LTN Live Event Feed 1"
click at [563, 320] on input "text" at bounding box center [572, 322] width 132 height 13
paste input "srt://ltnp-nyc-o-server1-cc.ltnglobal.com:12350"
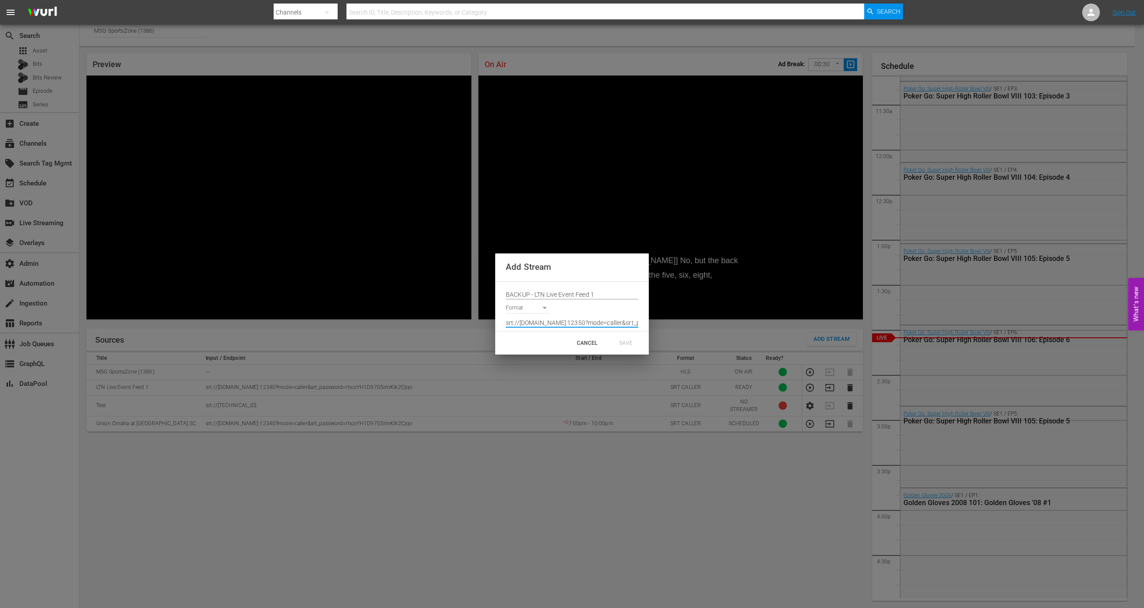
paste input "LSgd8wPH0GyJiz0f5I81QL"
type input "srt://ltnp-nyc-o-server1-cc.ltnglobal.com:12350?mode=caller&srt_password=LSgd8w…"
click at [535, 309] on body "menu Search By Channels Search ID, Title, Description, Keywords, or Category Se…" at bounding box center [572, 299] width 1144 height 608
click at [610, 315] on div at bounding box center [572, 304] width 1144 height 608
click at [606, 317] on input "srt://ltnp-nyc-o-server1-cc.ltnglobal.com:12350?mode=caller&srt_password=LSgd8w…" at bounding box center [572, 322] width 132 height 13
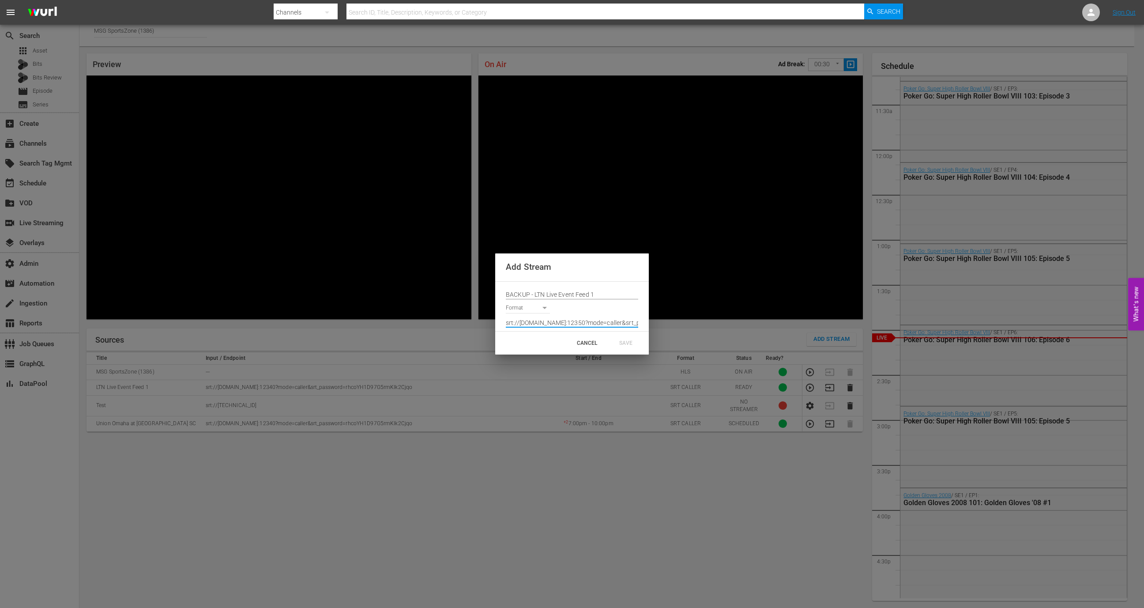
click at [606, 317] on input "srt://ltnp-nyc-o-server1-cc.ltnglobal.com:12350?mode=caller&srt_password=LSgd8w…" at bounding box center [572, 322] width 132 height 13
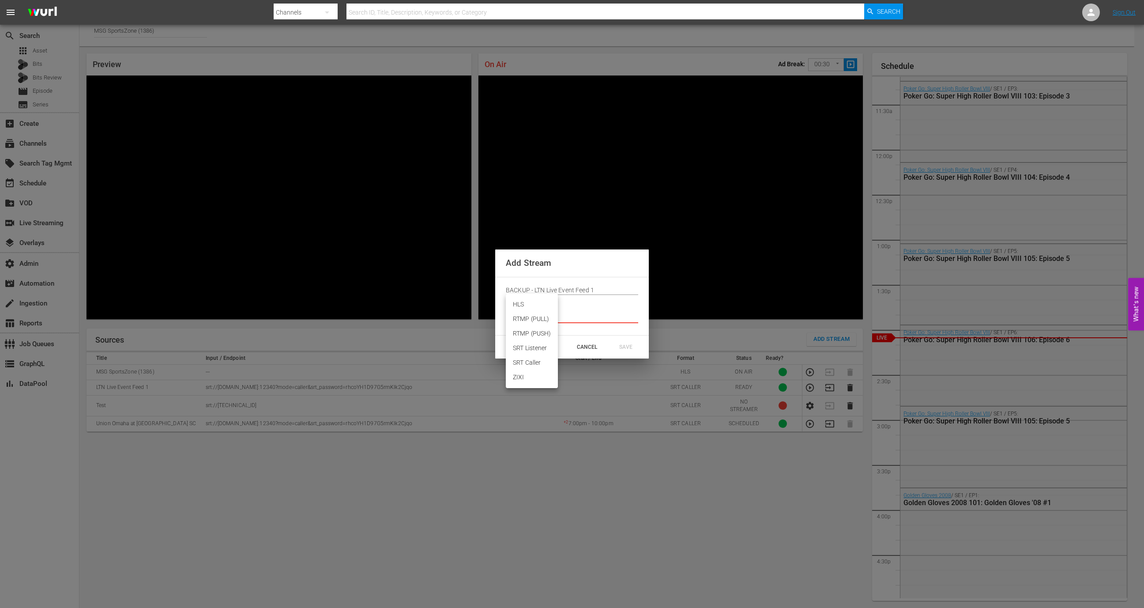
click at [525, 302] on body "menu Search By Channels Search ID, Title, Description, Keywords, or Category Se…" at bounding box center [572, 299] width 1144 height 608
click at [533, 360] on li "SRT Caller" at bounding box center [532, 362] width 52 height 15
type input "SRT_CALLER"
click at [540, 315] on input "text" at bounding box center [572, 318] width 132 height 13
paste input "srt://ltnp-nyc-o-server1-cc.ltnglobal.com:12350?mode=caller&srt_password=LSgd8w…"
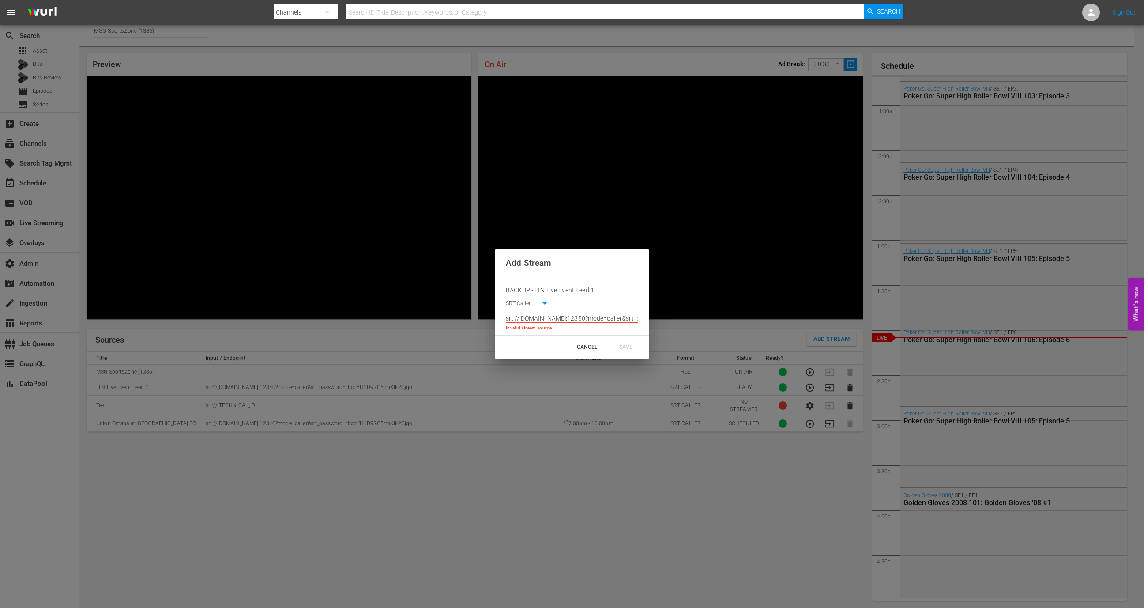
scroll to position [0, 151]
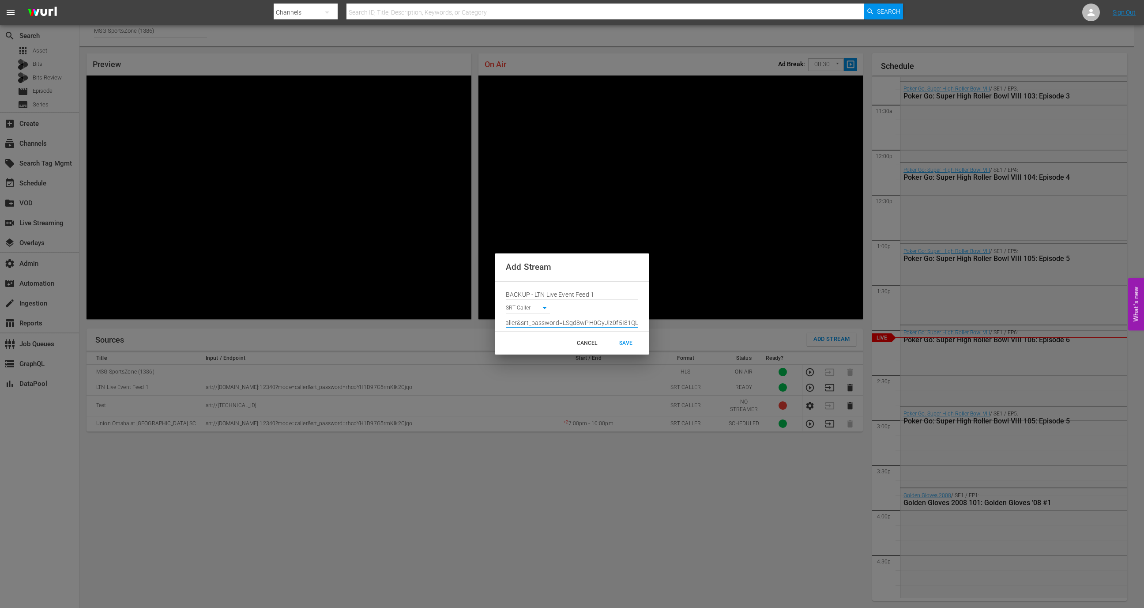
type input "srt://ltnp-nyc-o-server1-cc.ltnglobal.com:12350?mode=caller&srt_password=LSgd8w…"
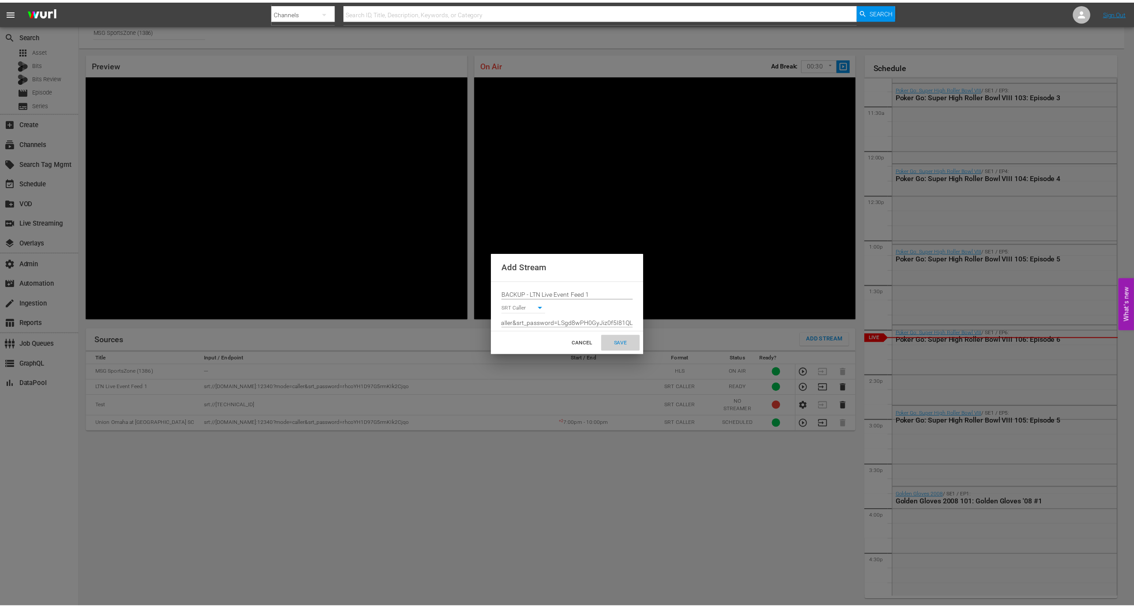
scroll to position [0, 0]
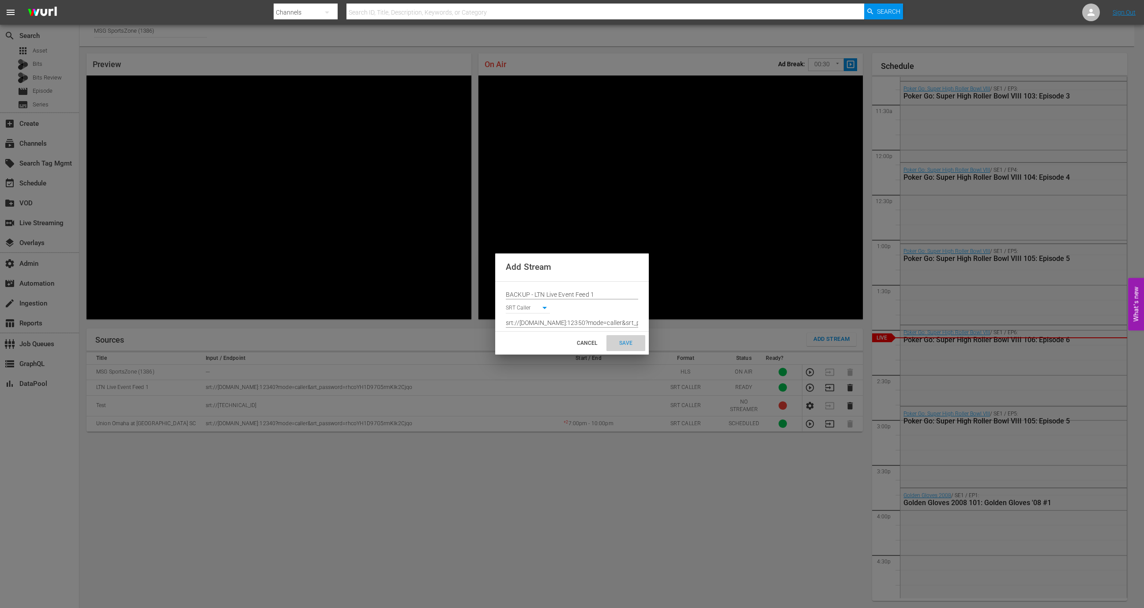
click at [629, 350] on div "SAVE" at bounding box center [625, 343] width 39 height 16
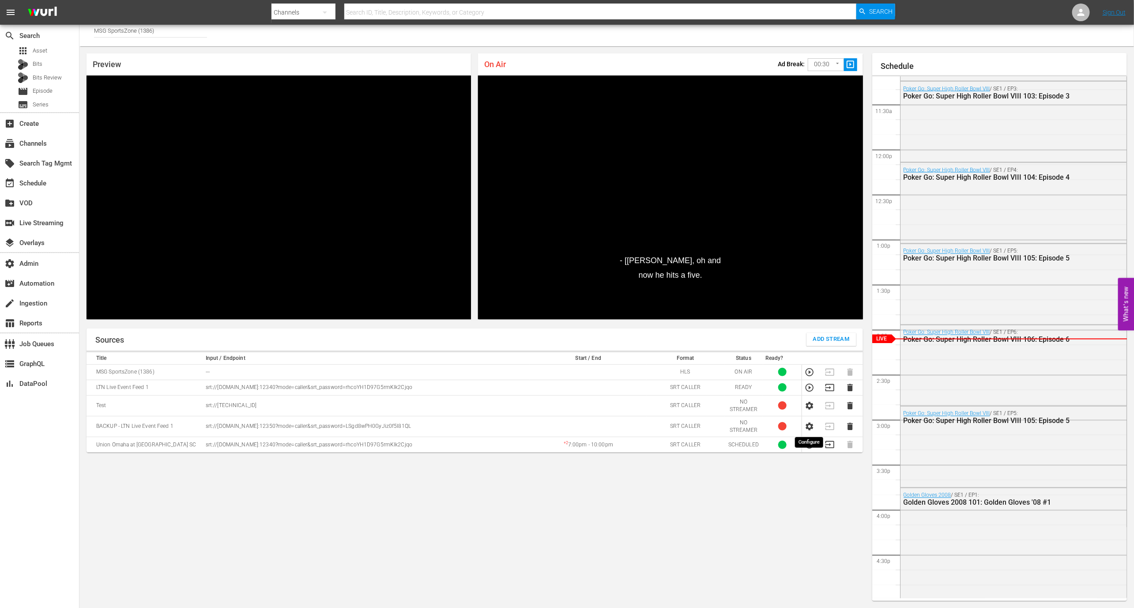
click at [809, 428] on icon "button" at bounding box center [809, 426] width 8 height 8
